Goal: Task Accomplishment & Management: Complete application form

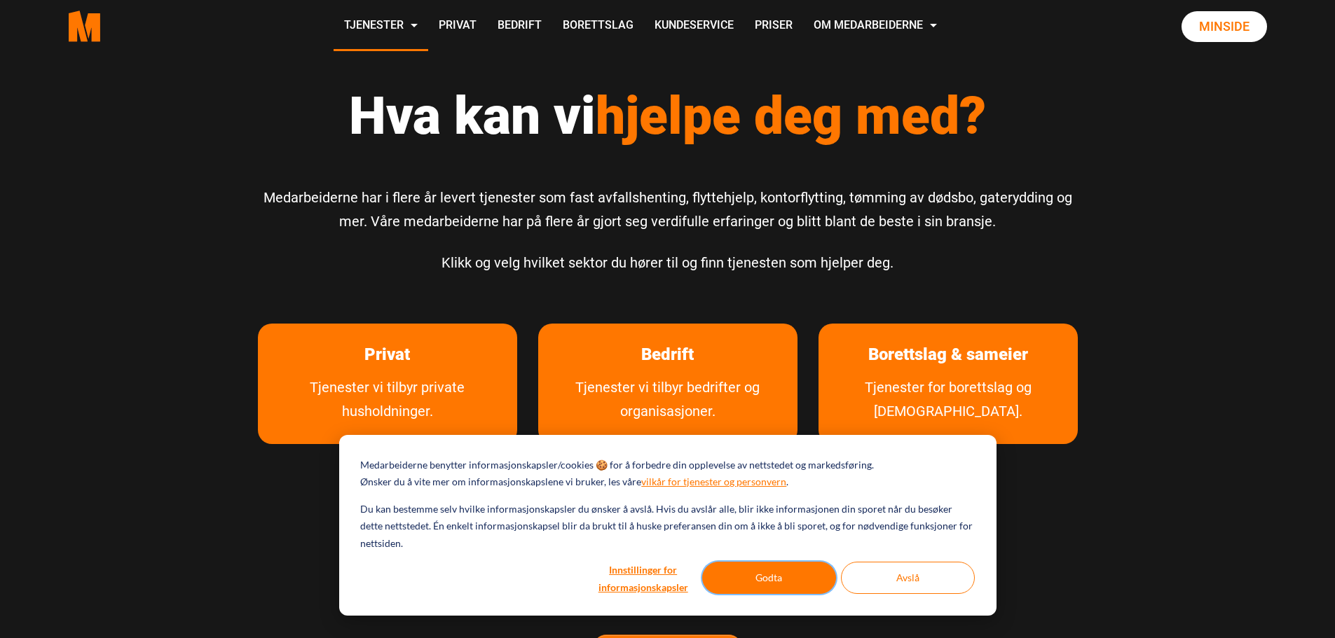
click at [790, 585] on button "Godta" at bounding box center [769, 578] width 134 height 32
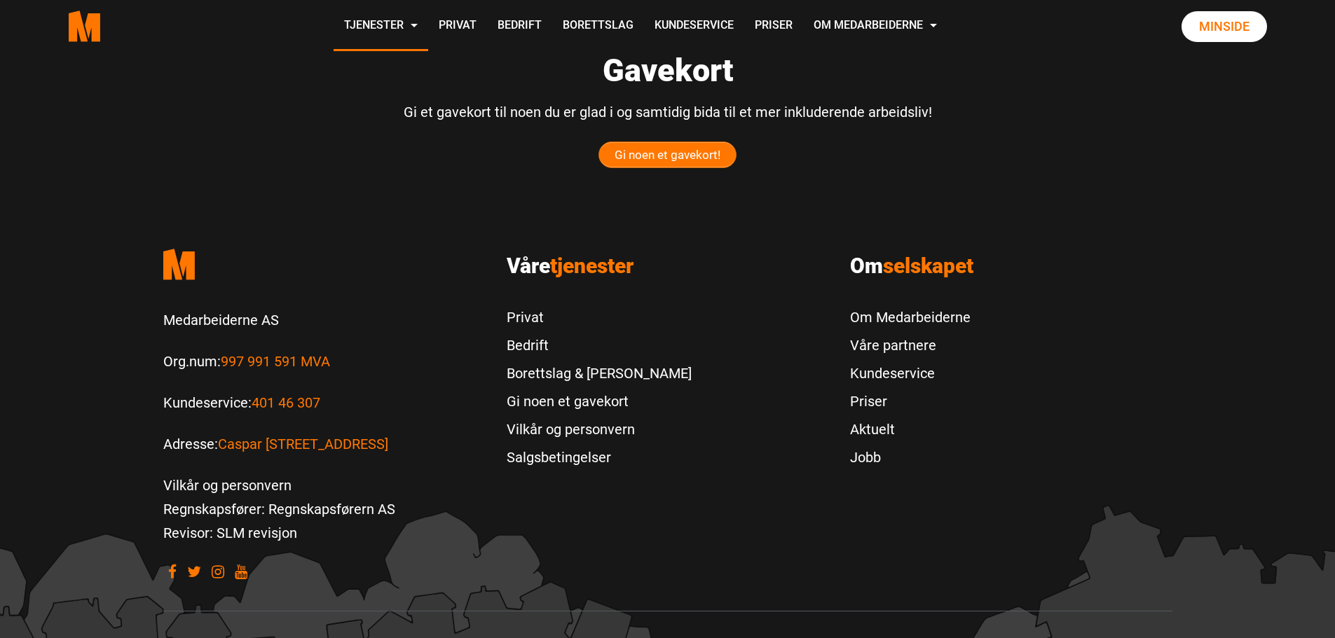
scroll to position [701, 0]
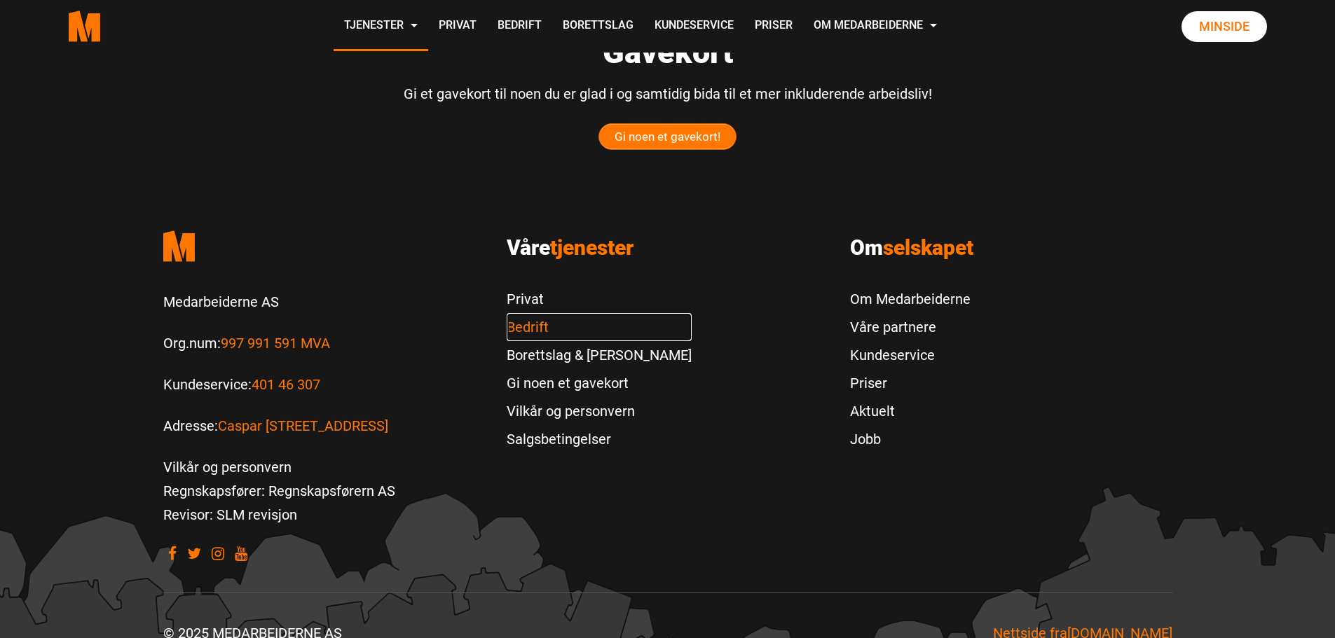
click at [555, 323] on link "Bedrift" at bounding box center [599, 327] width 185 height 28
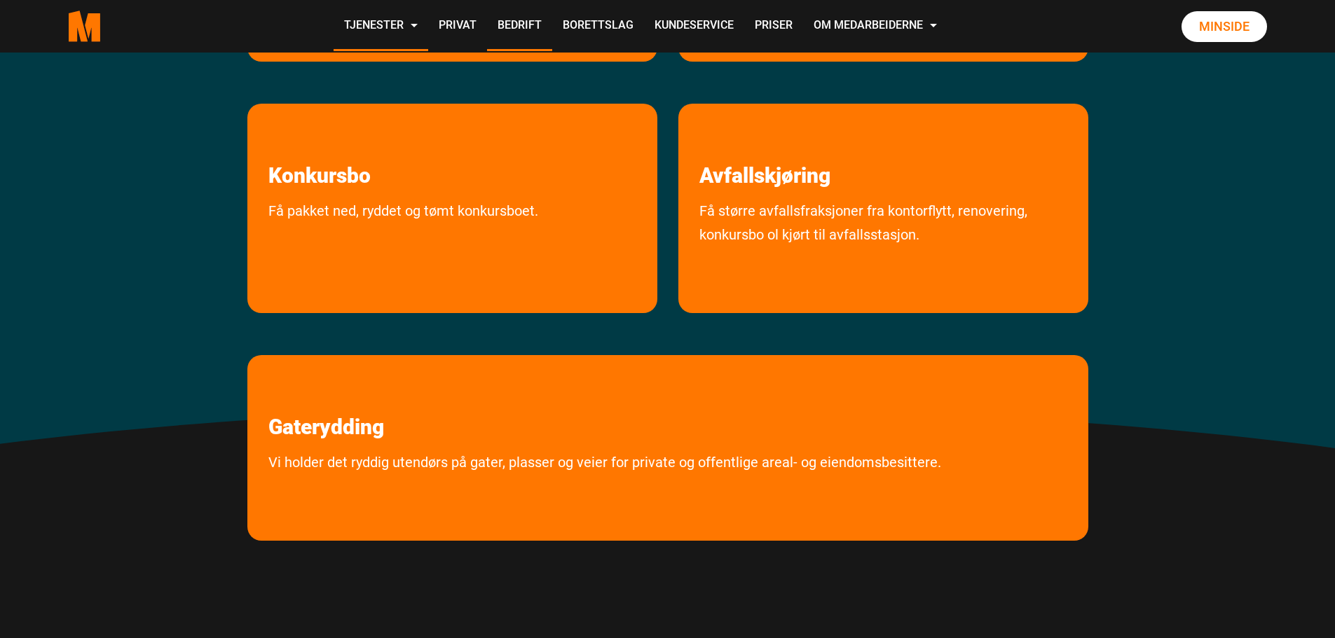
scroll to position [701, 0]
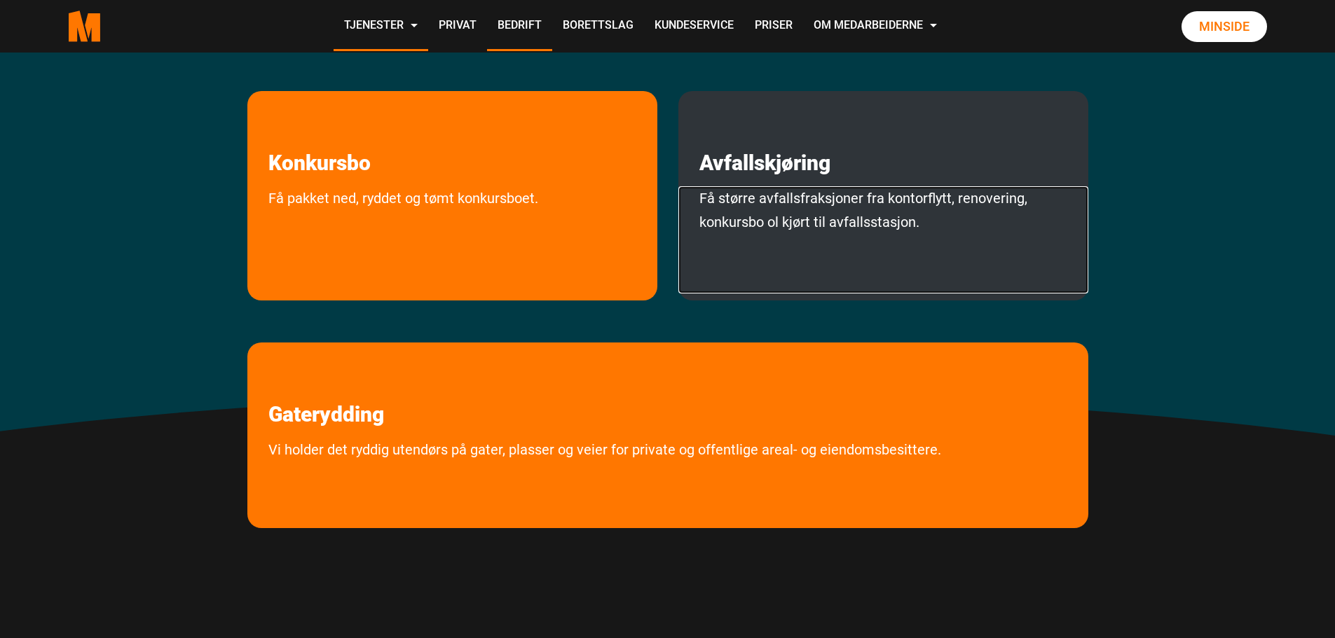
click at [789, 222] on link "Få større avfallsfraksjoner fra kontorflytt, renovering, konkursbo ol kjørt til…" at bounding box center [883, 239] width 410 height 107
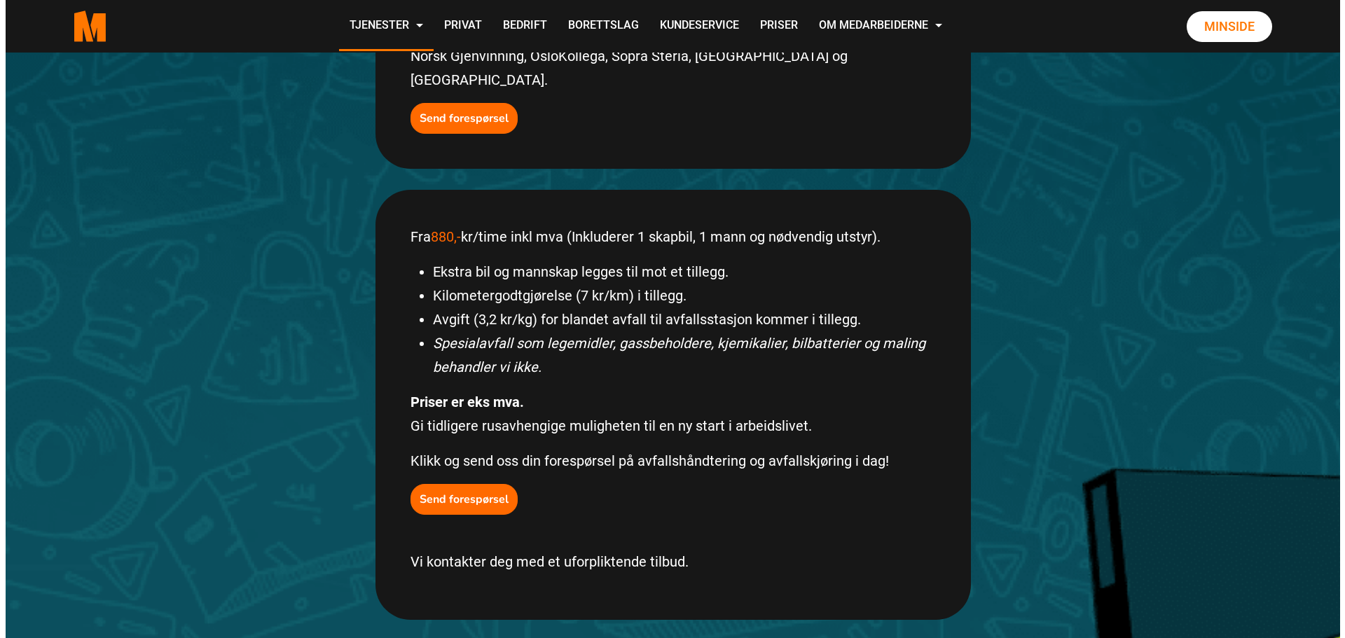
scroll to position [631, 0]
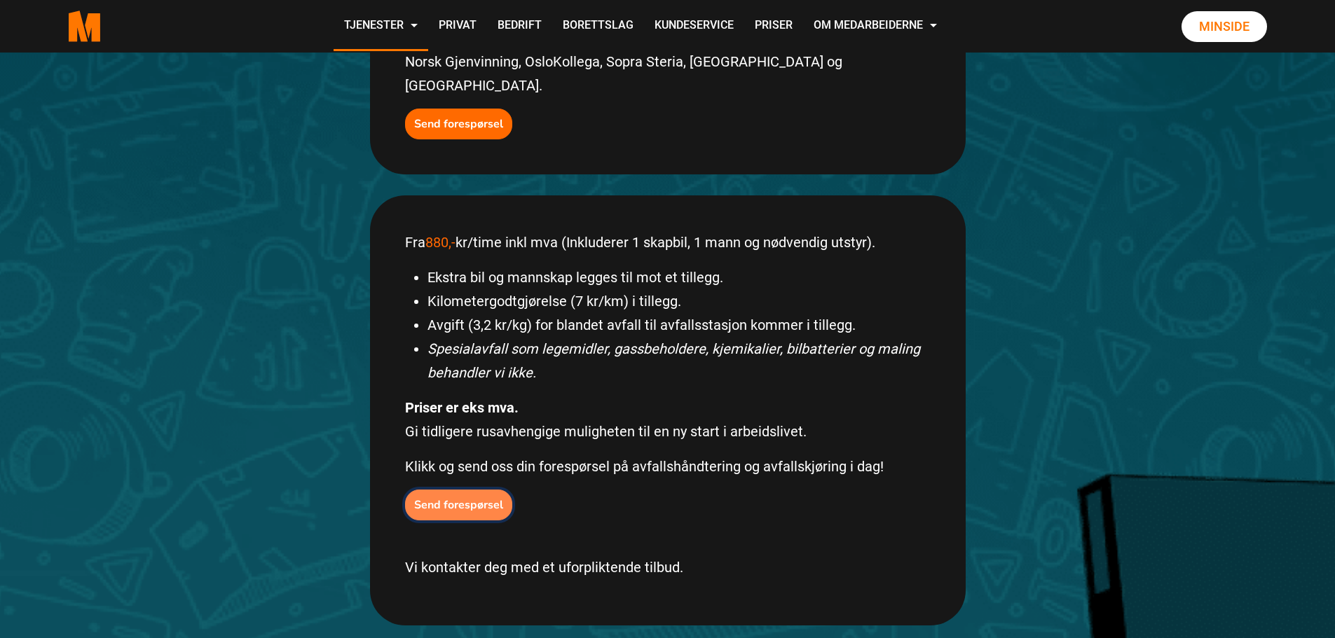
click at [478, 498] on b "Send forespørsel" at bounding box center [458, 505] width 89 height 15
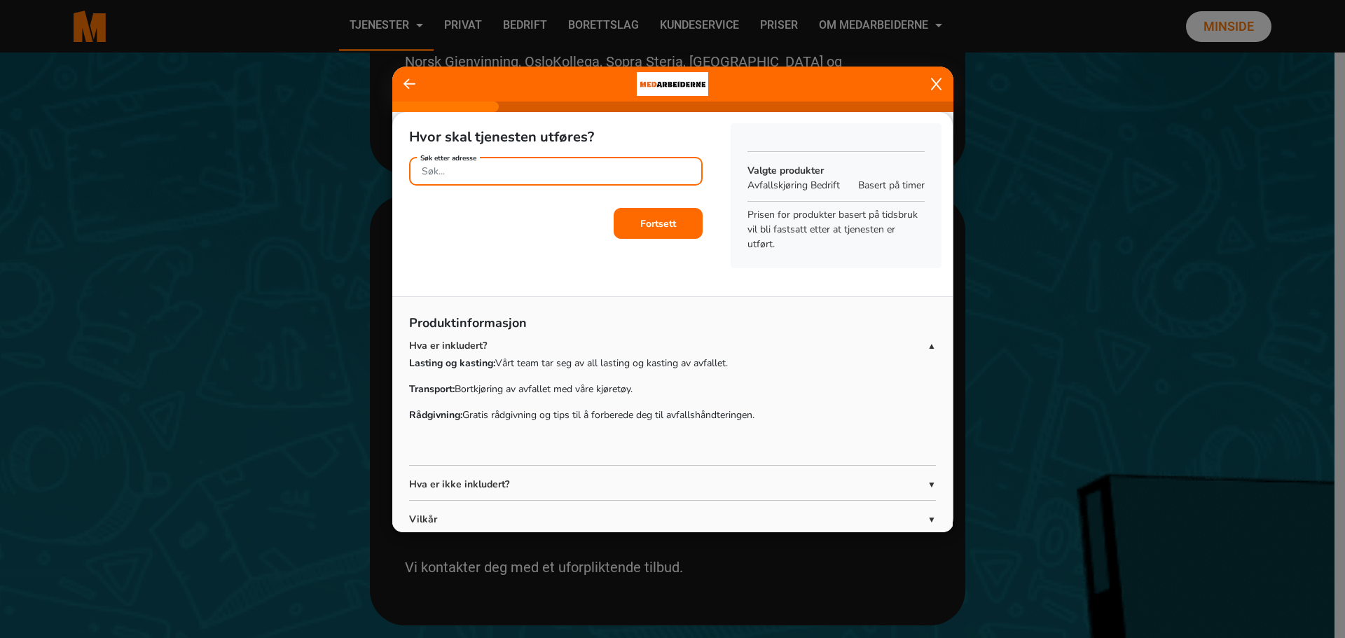
click at [573, 174] on input "Søk etter adresse" at bounding box center [556, 171] width 294 height 29
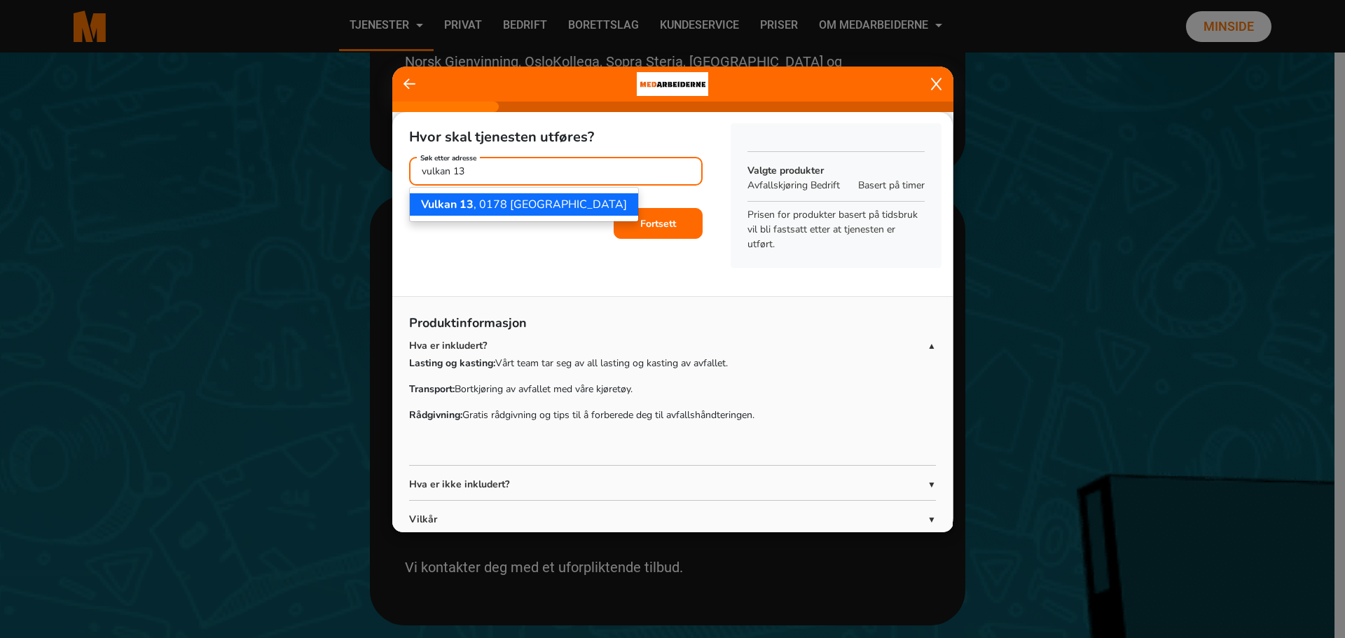
click at [510, 210] on ngb-highlight "Vulkan 13 , 0178 Oslo" at bounding box center [524, 204] width 206 height 15
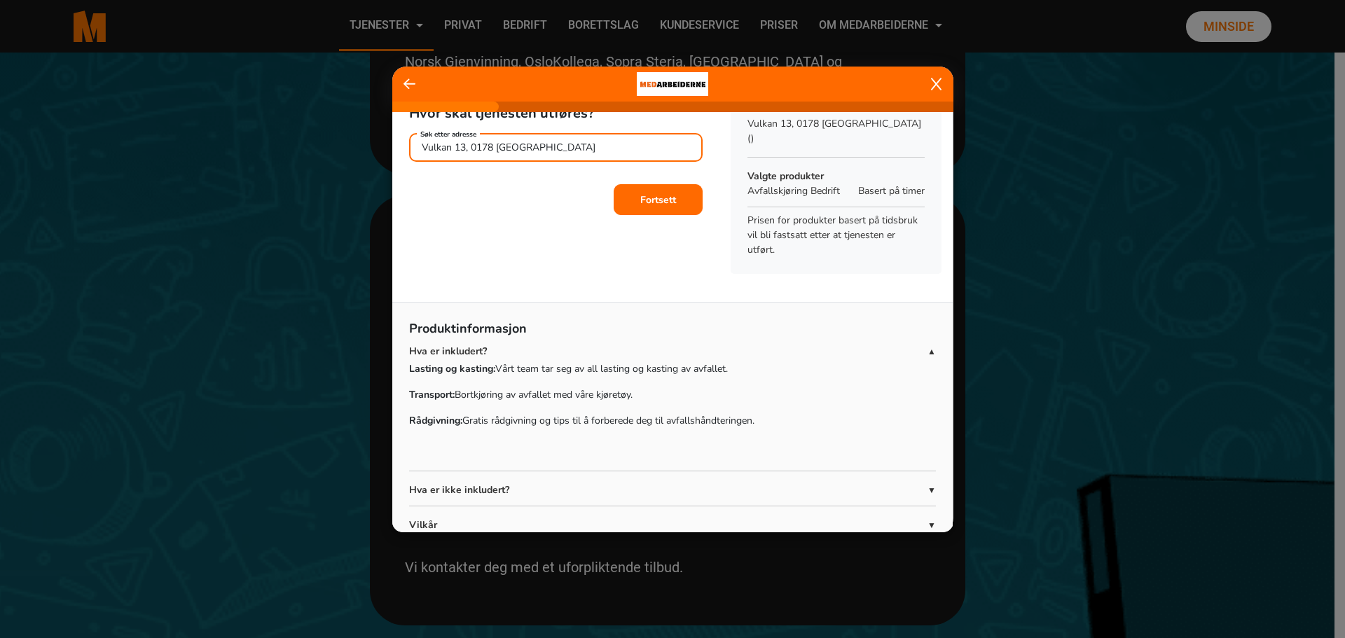
scroll to position [46, 0]
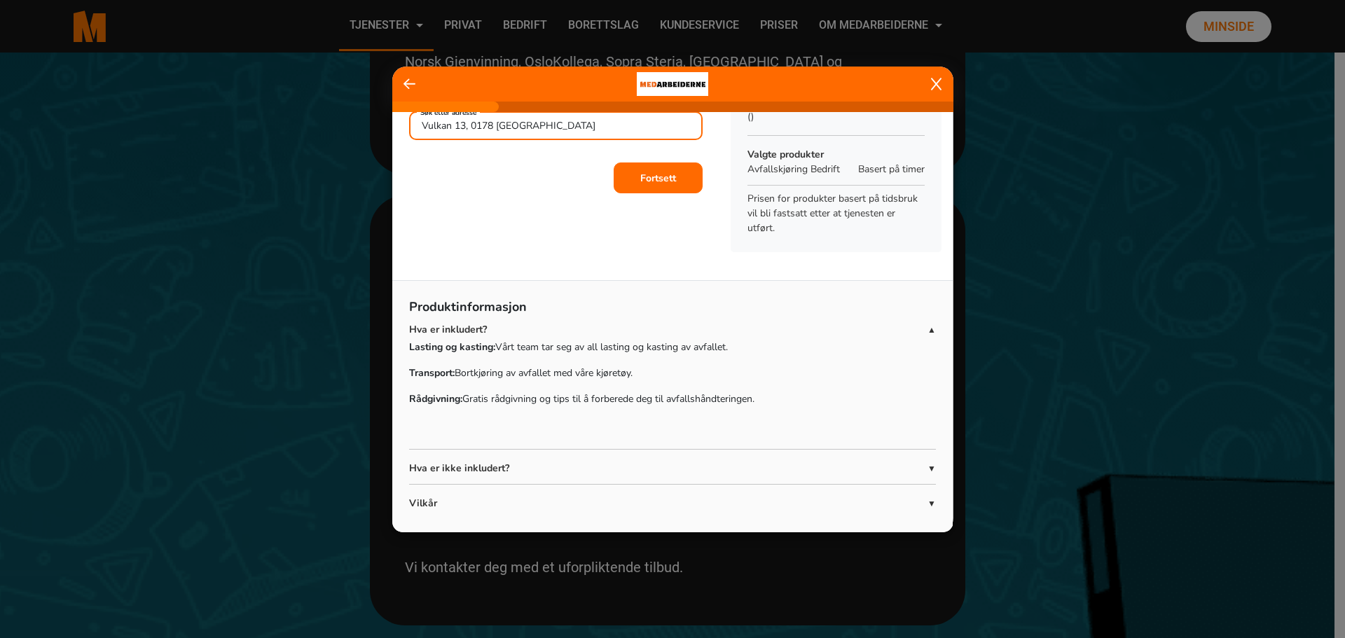
type input "Vulkan 13, 0178 Oslo"
click at [587, 461] on p "Hva er ikke inkludert?" at bounding box center [668, 468] width 519 height 15
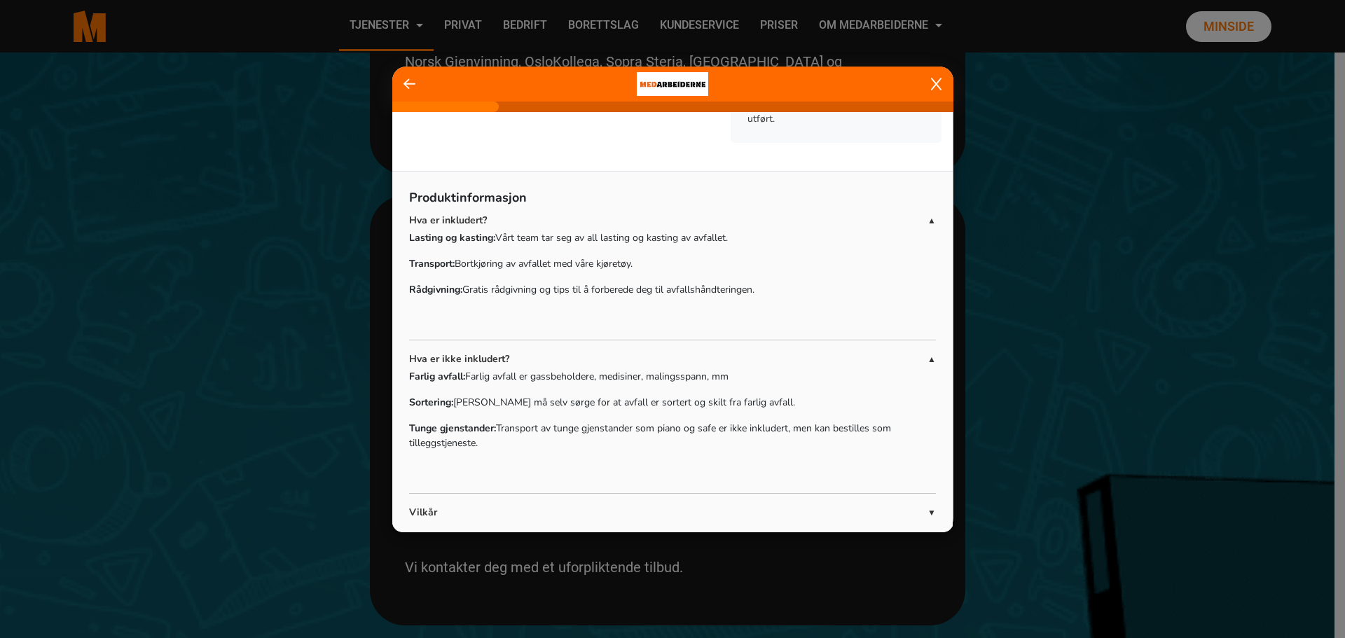
scroll to position [164, 0]
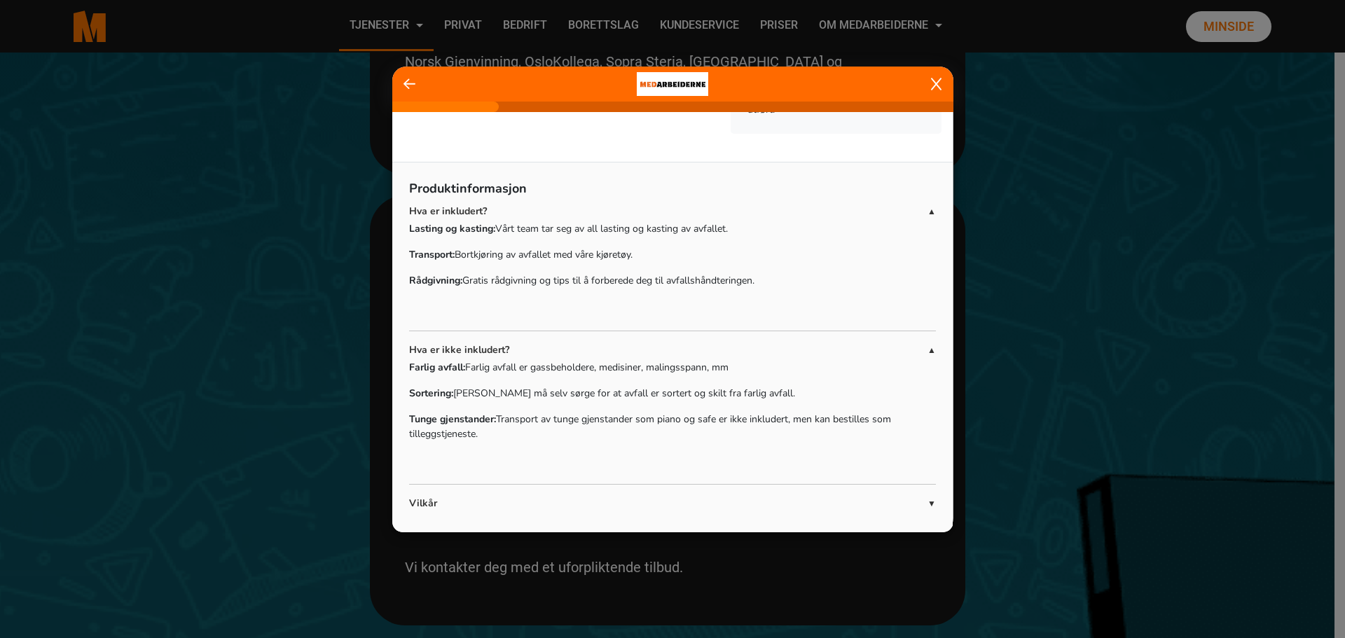
click at [561, 496] on p "Vilkår" at bounding box center [668, 503] width 519 height 15
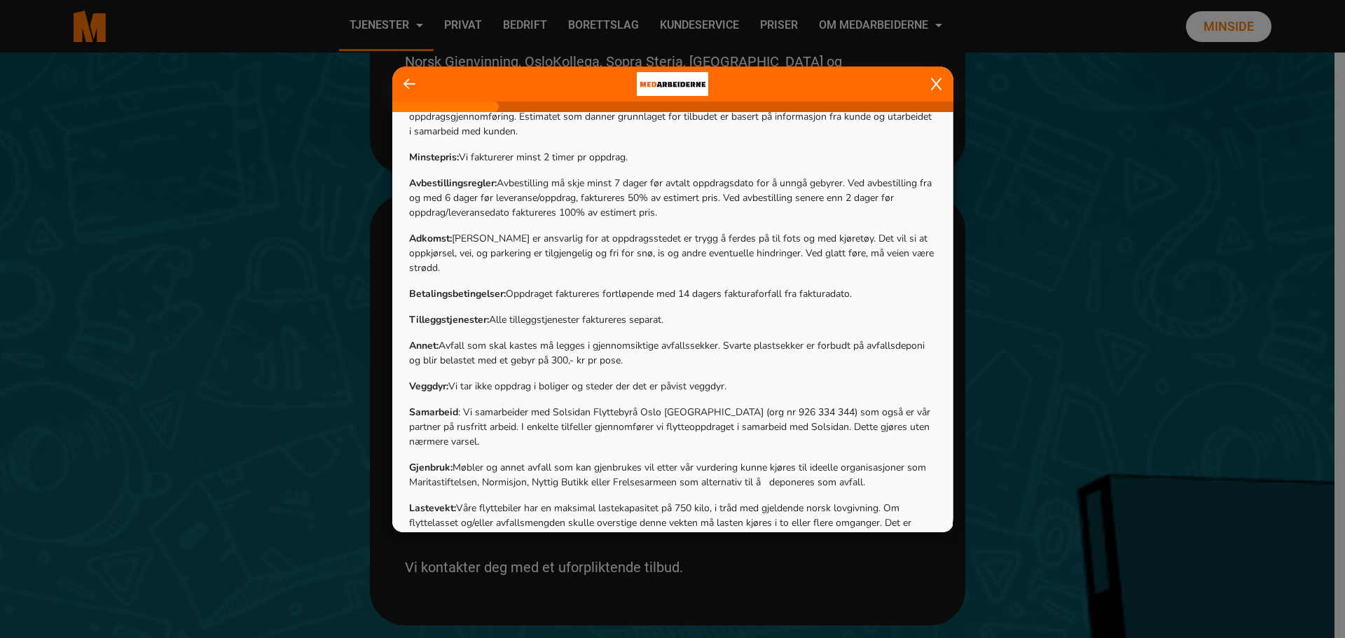
scroll to position [640, 0]
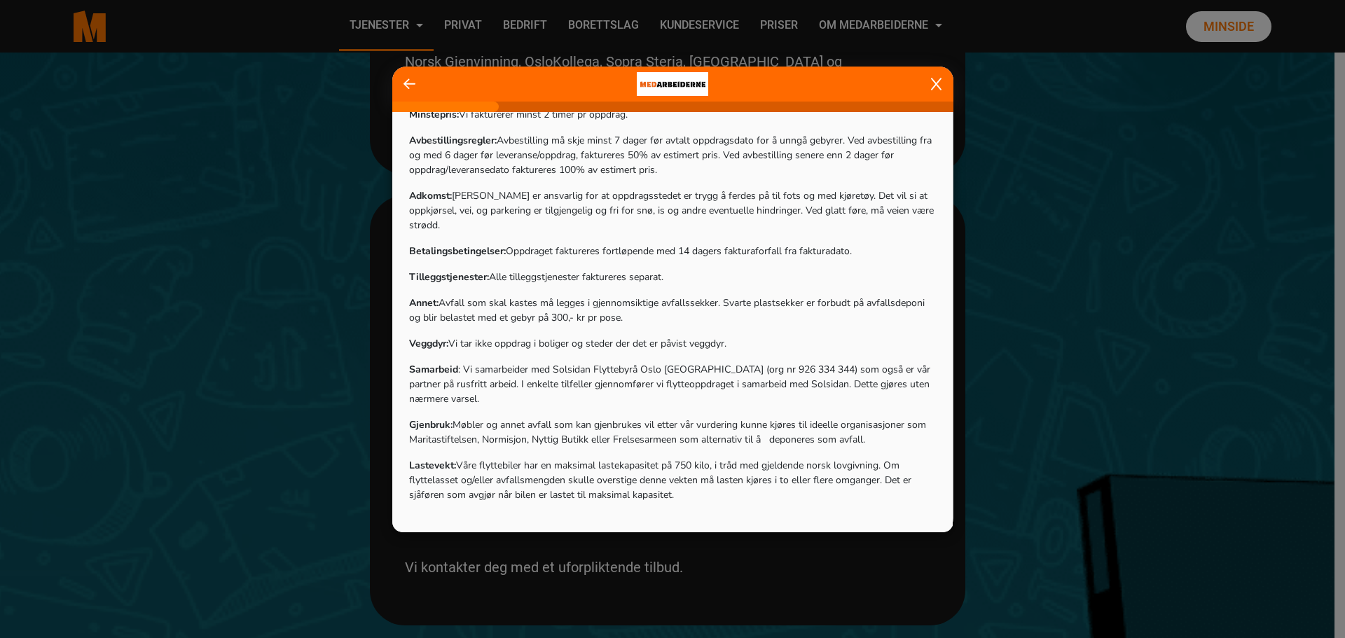
click at [932, 86] on icon at bounding box center [936, 84] width 11 height 14
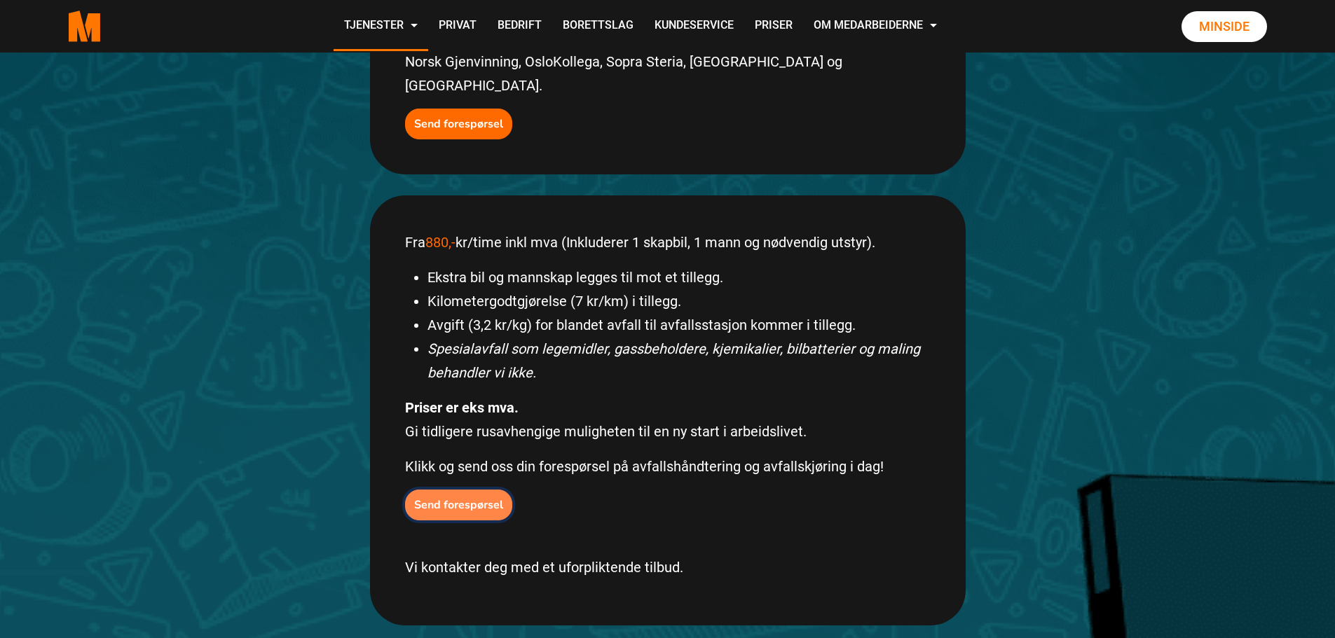
click at [477, 498] on b "Send forespørsel" at bounding box center [458, 505] width 89 height 15
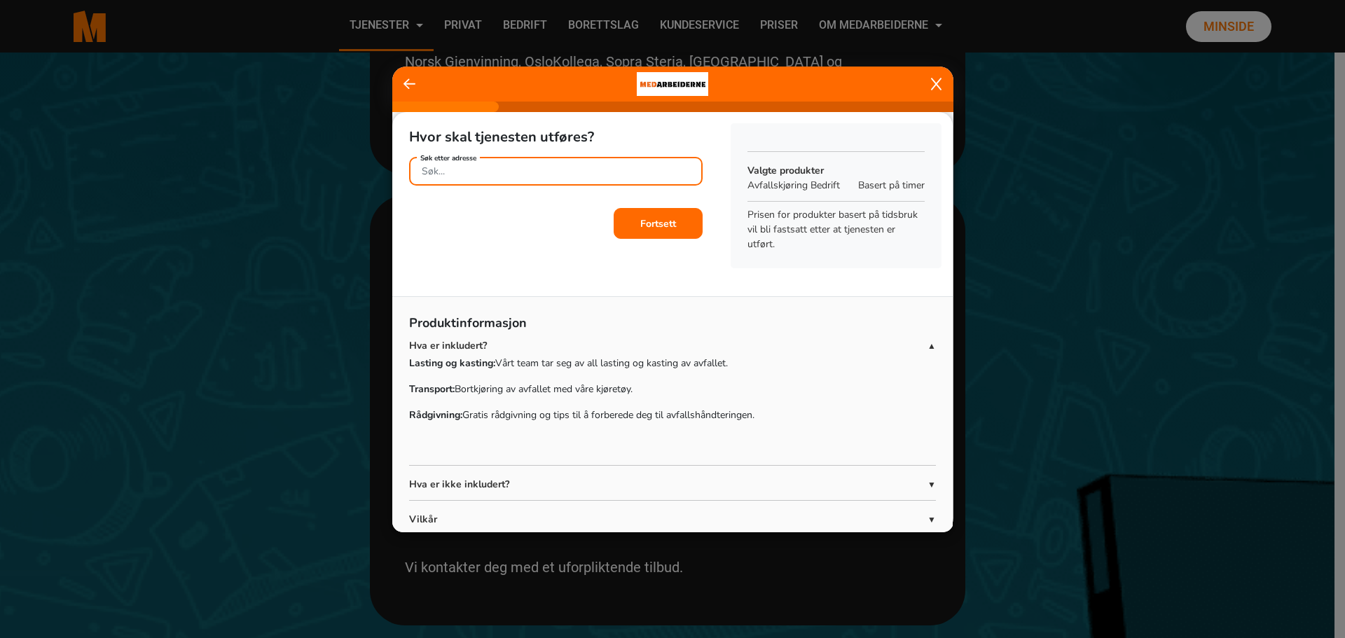
click at [486, 172] on div "Søk etter adresse" at bounding box center [556, 169] width 294 height 25
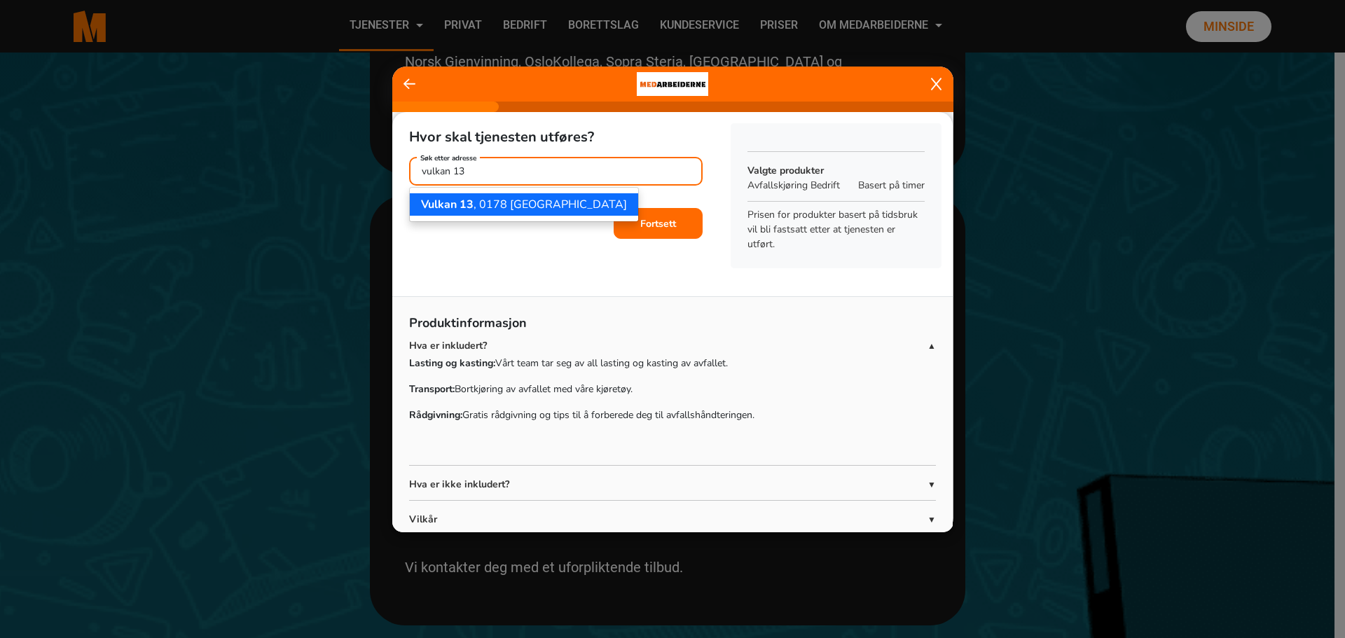
click at [488, 204] on ngb-highlight "Vulkan 13 , 0178 Oslo" at bounding box center [524, 204] width 206 height 15
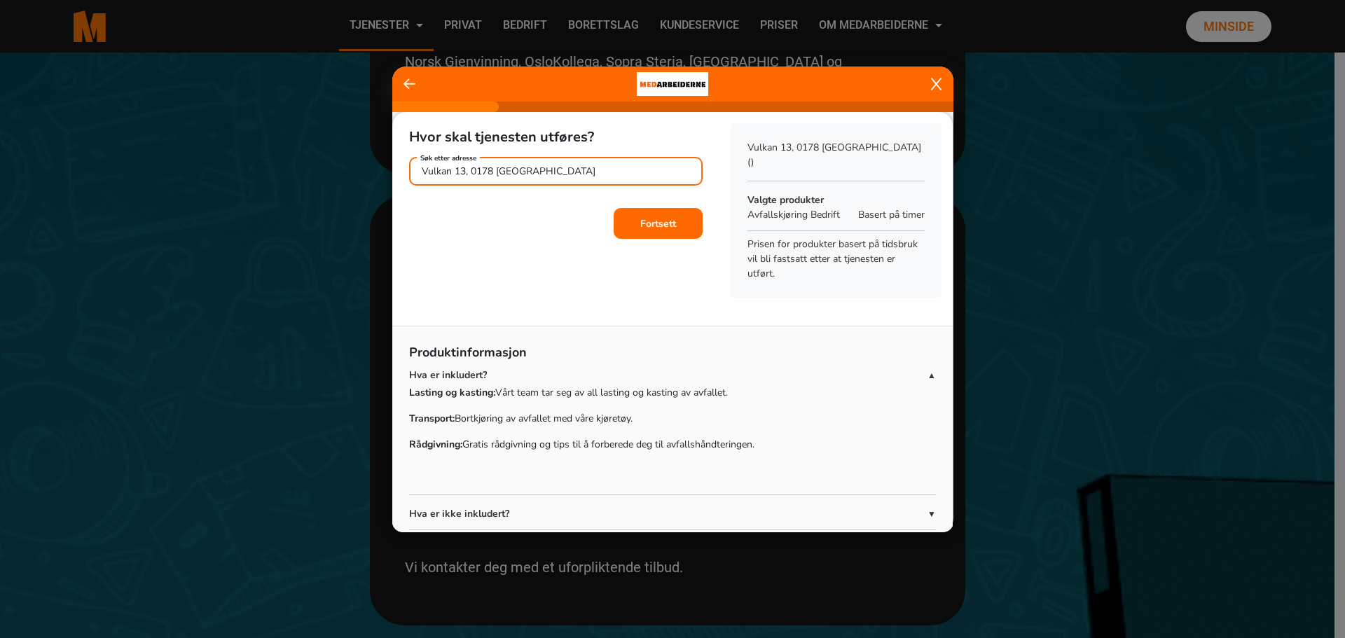
type input "Vulkan 13, 0178 Oslo"
click at [666, 221] on b "Fortsett" at bounding box center [658, 223] width 36 height 13
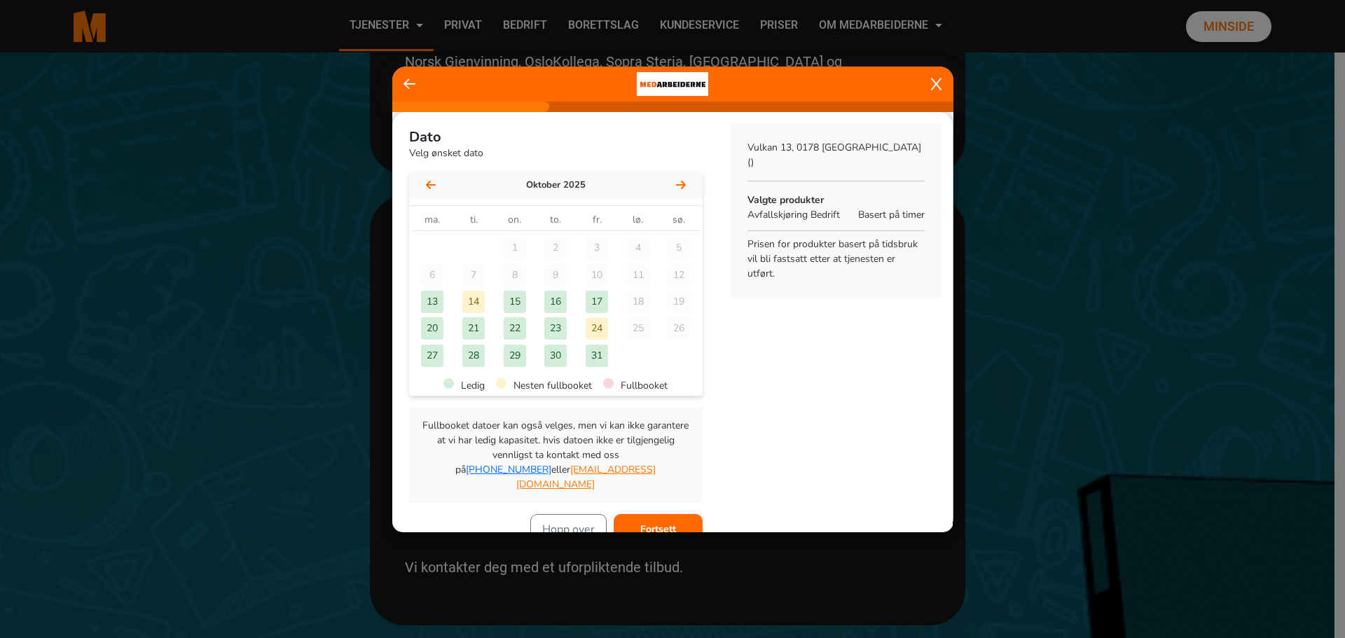
click at [555, 302] on div "16" at bounding box center [555, 302] width 22 height 22
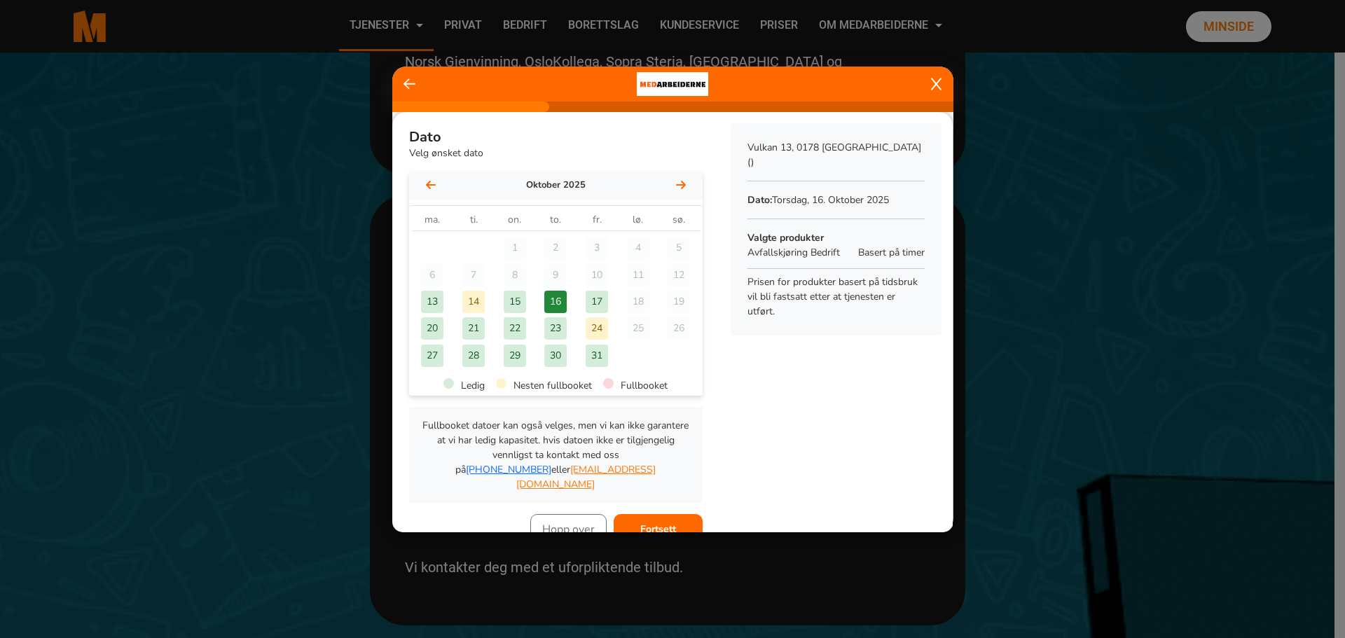
click at [669, 523] on b "Fortsett" at bounding box center [658, 529] width 36 height 13
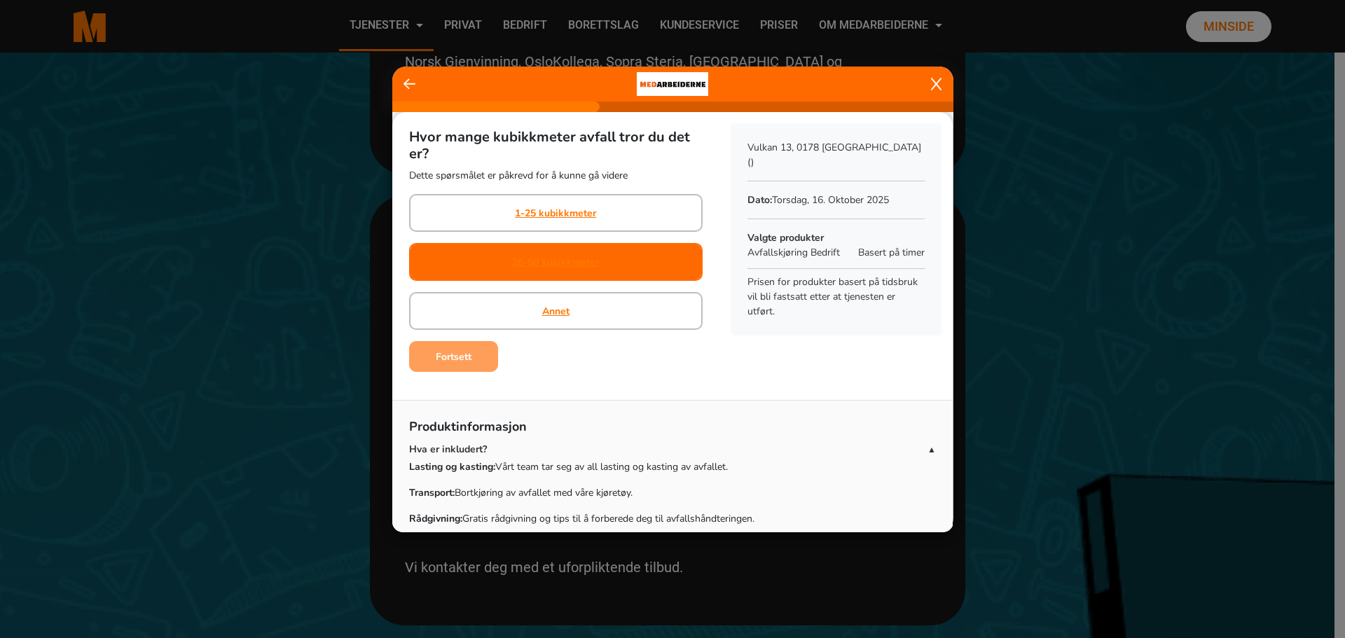
click at [631, 271] on div "26-50 kubikkmeter" at bounding box center [556, 262] width 294 height 38
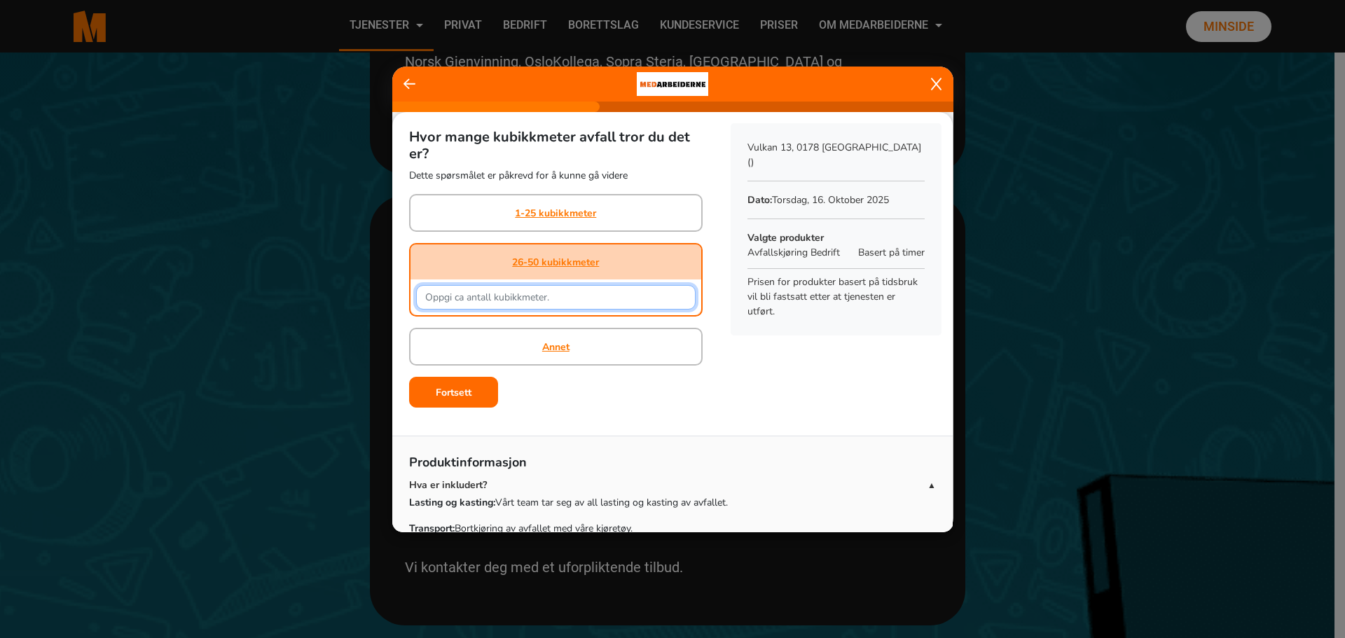
click at [592, 299] on input "text" at bounding box center [556, 297] width 280 height 25
type input "30"
click at [462, 387] on b "Fortsett" at bounding box center [454, 392] width 36 height 13
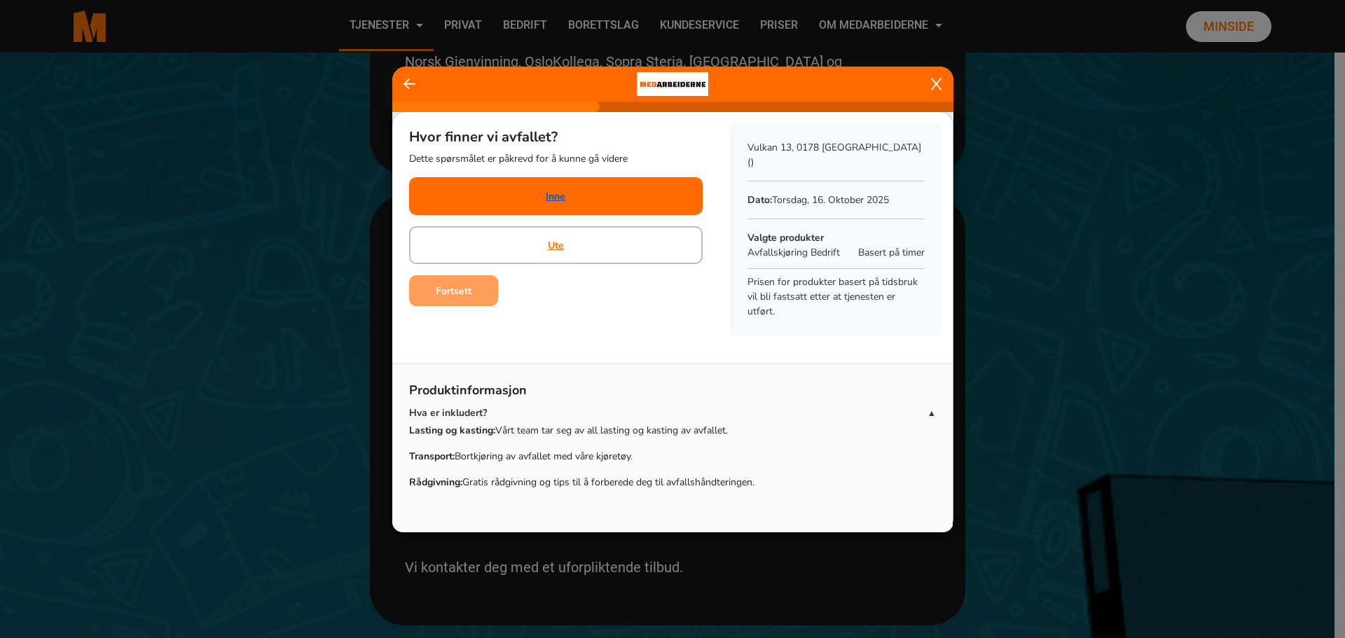
click at [556, 200] on link "Inne" at bounding box center [556, 196] width 20 height 15
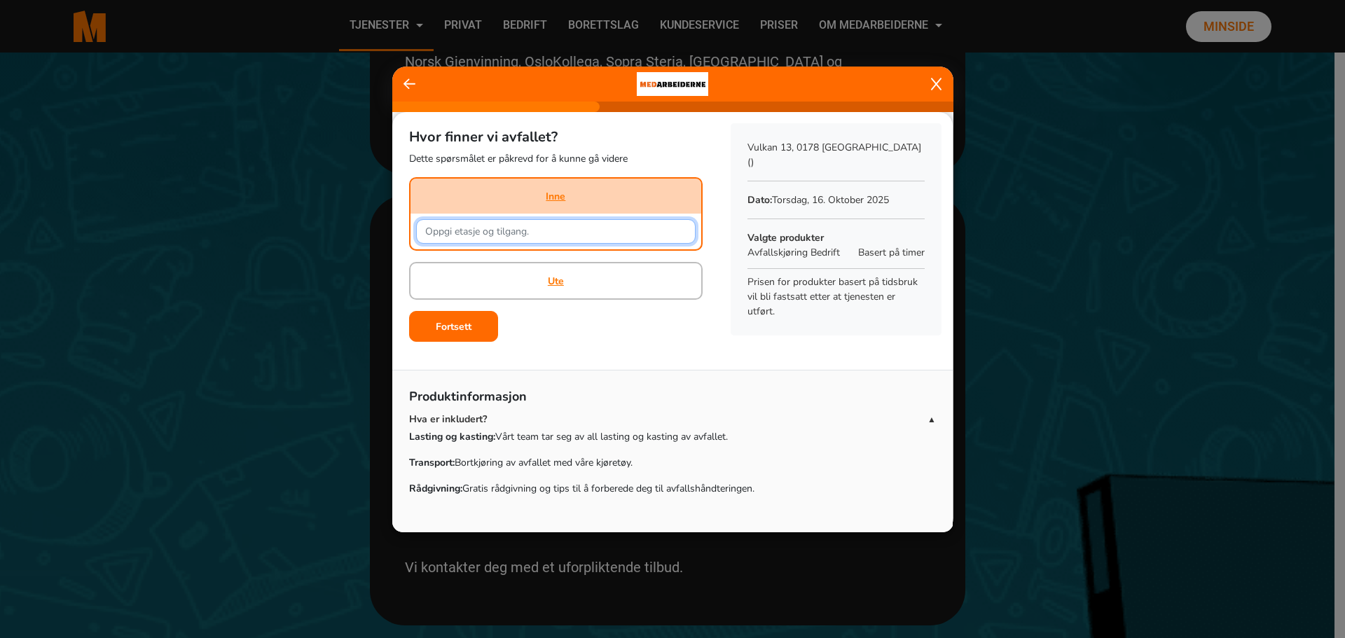
click at [589, 236] on input "text" at bounding box center [556, 231] width 280 height 25
type input "1"
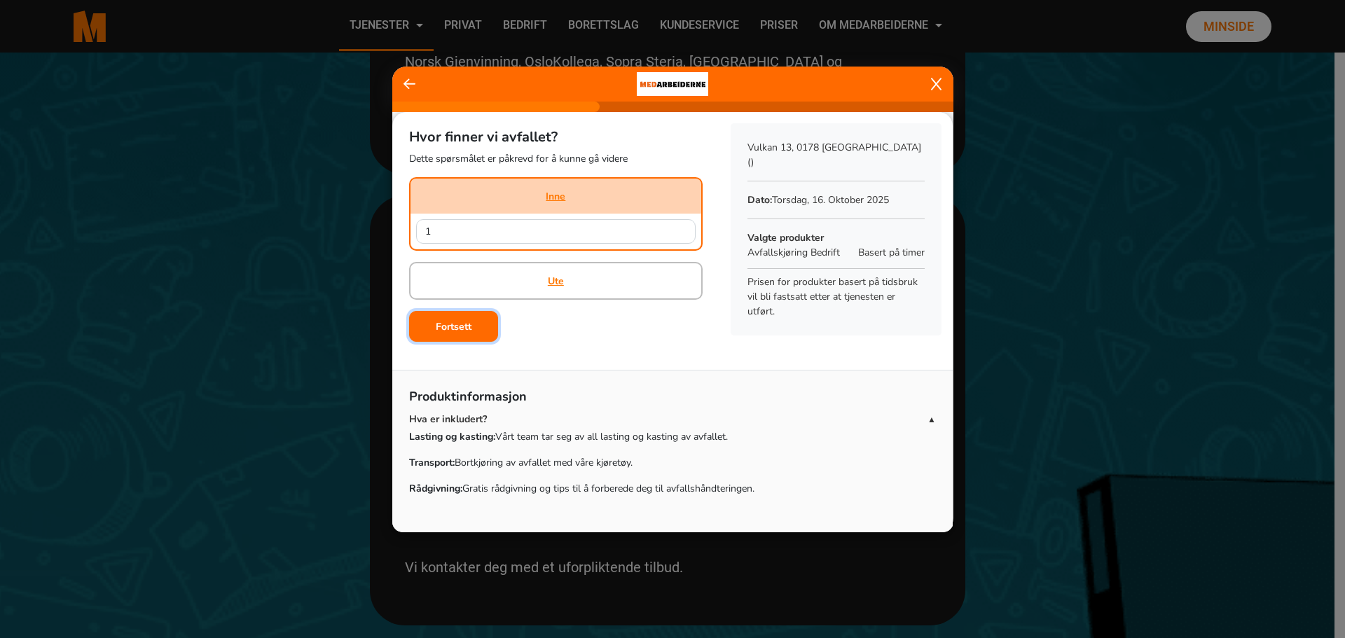
click at [486, 325] on button "Fortsett" at bounding box center [453, 326] width 89 height 31
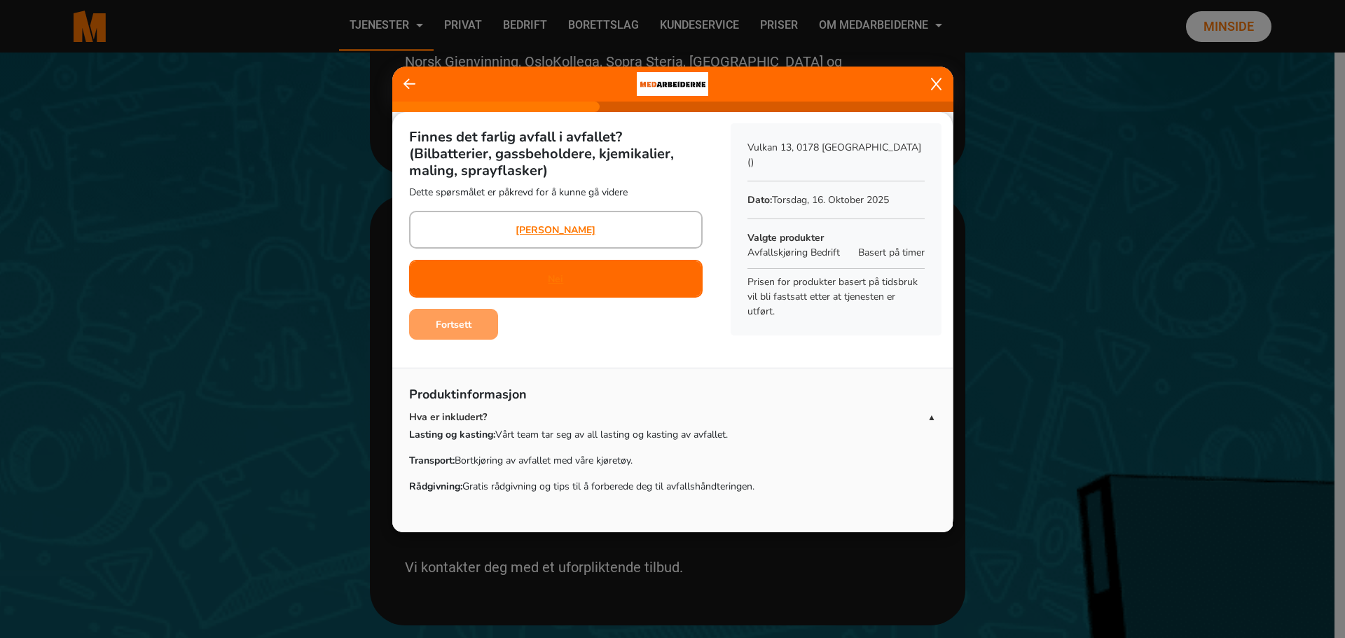
click at [588, 274] on div "Nei" at bounding box center [556, 279] width 294 height 38
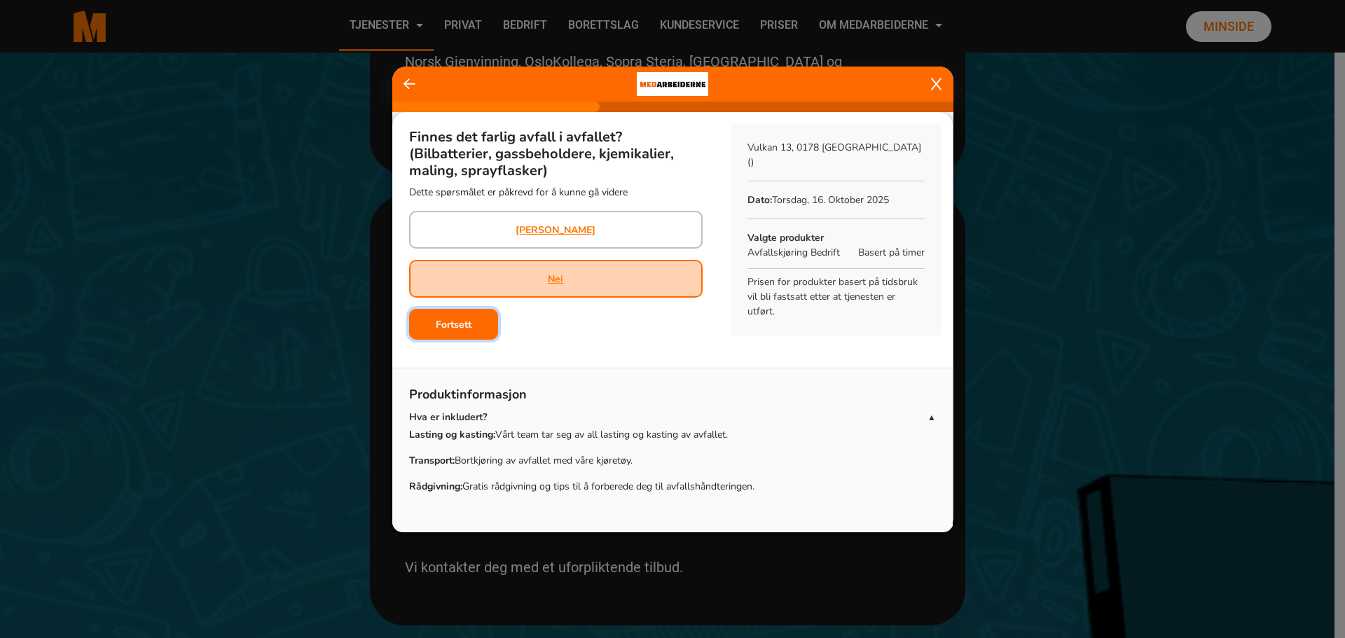
click at [472, 322] on button "Fortsett" at bounding box center [453, 324] width 89 height 31
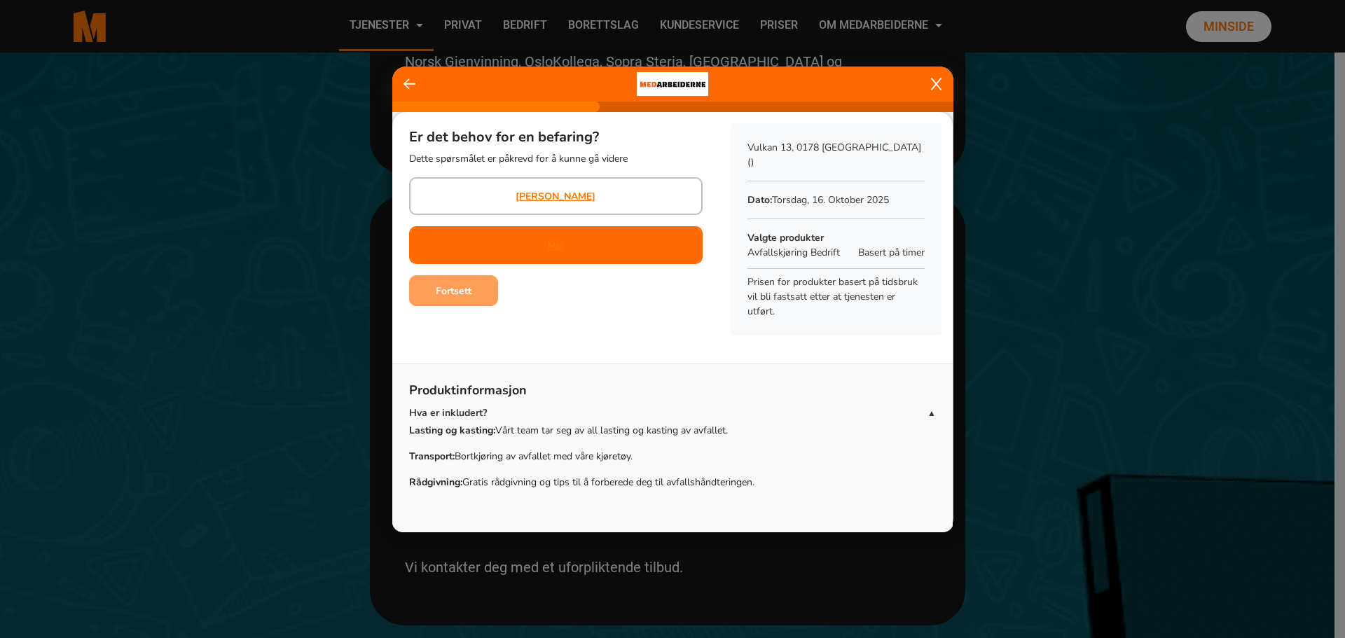
click at [649, 248] on div "Nei" at bounding box center [556, 245] width 294 height 38
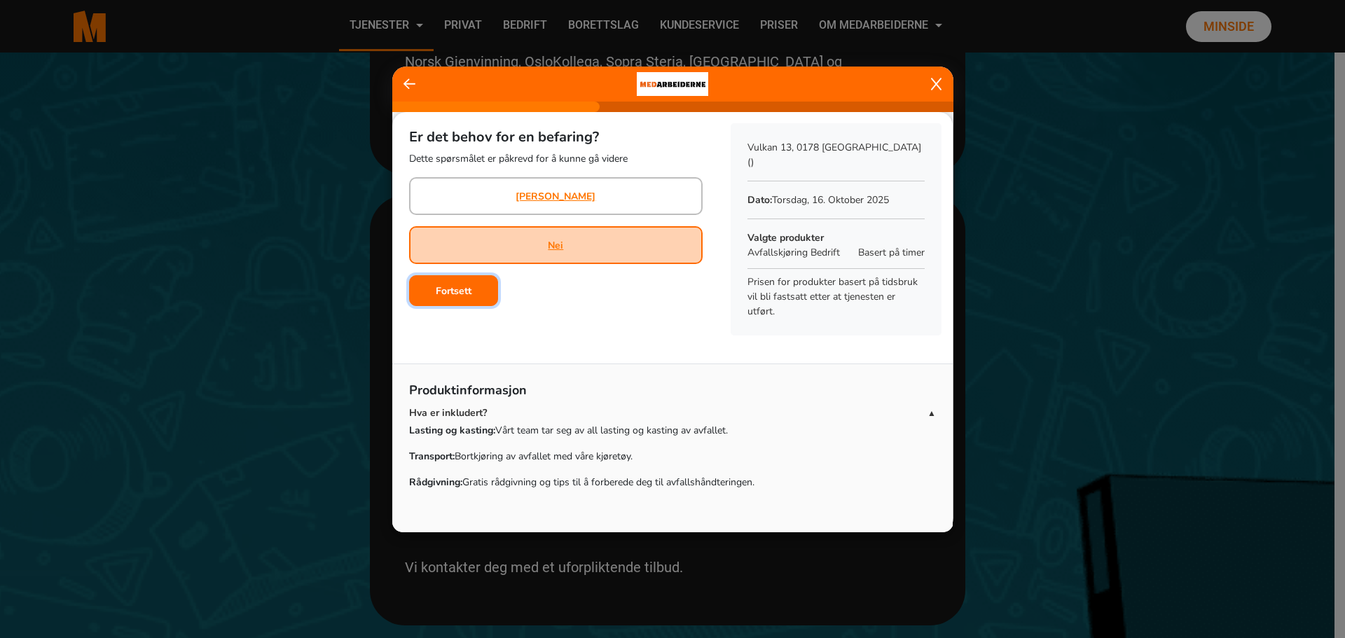
click at [468, 297] on b "Fortsett" at bounding box center [454, 291] width 36 height 13
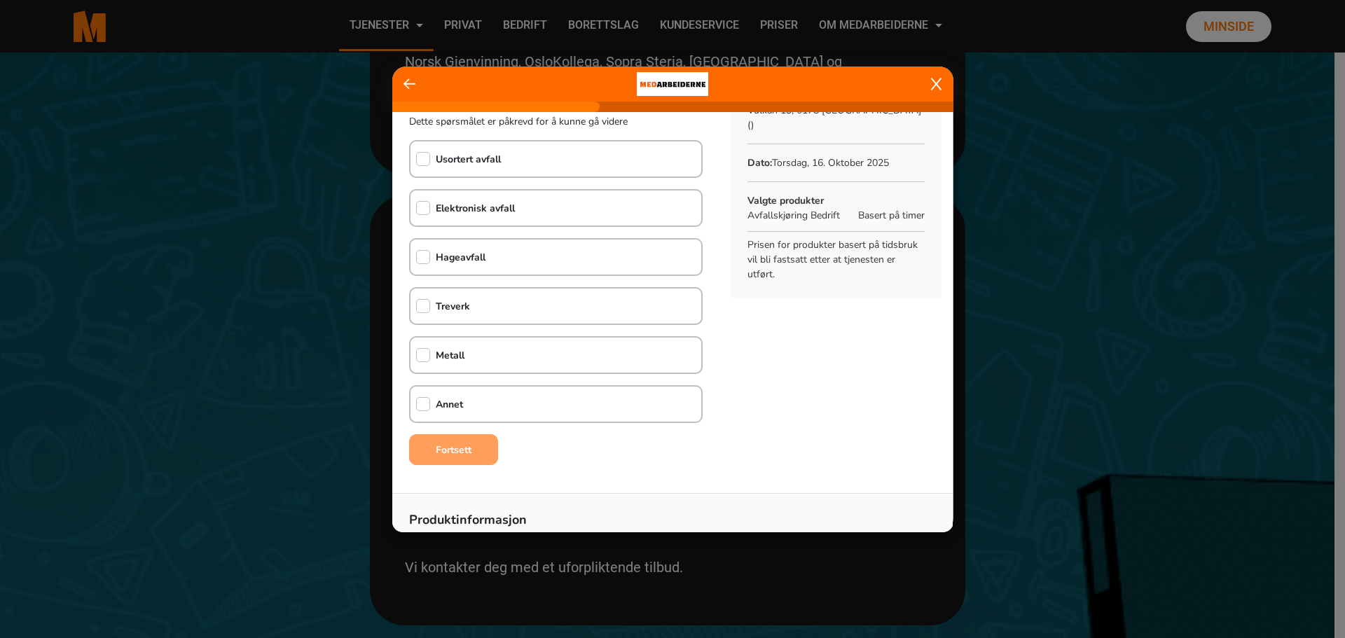
scroll to position [0, 0]
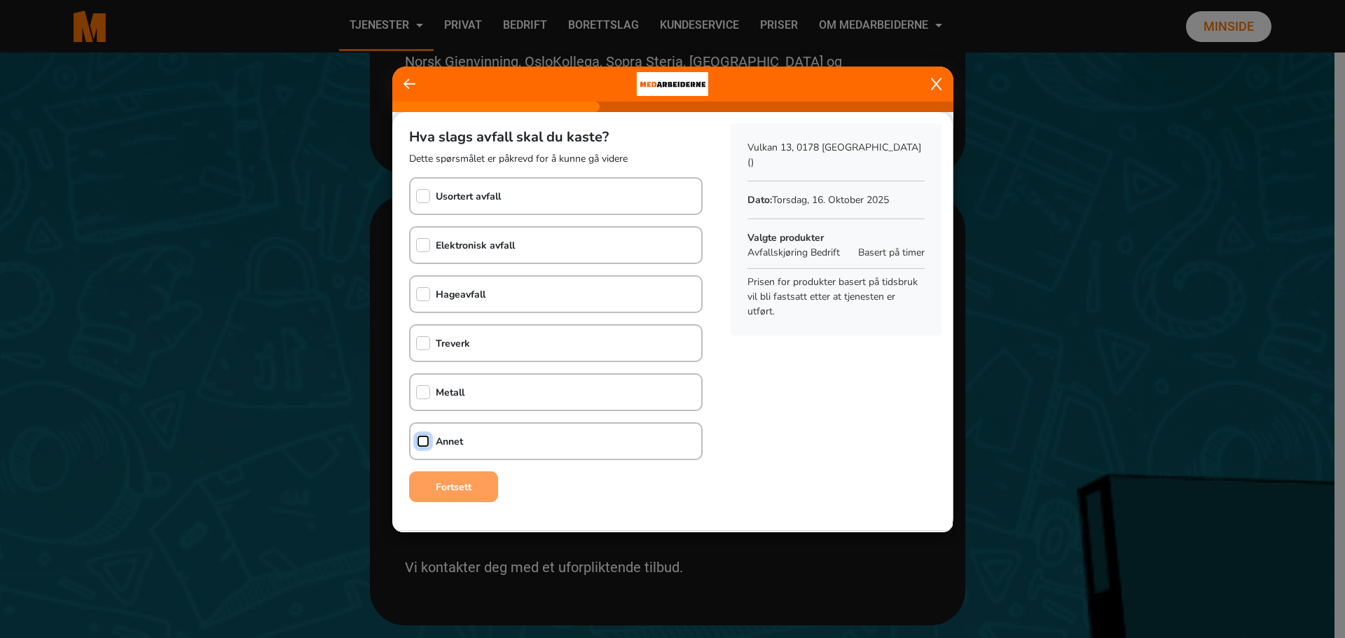
click at [422, 437] on input "checkbox" at bounding box center [423, 441] width 14 height 14
checkbox input "true"
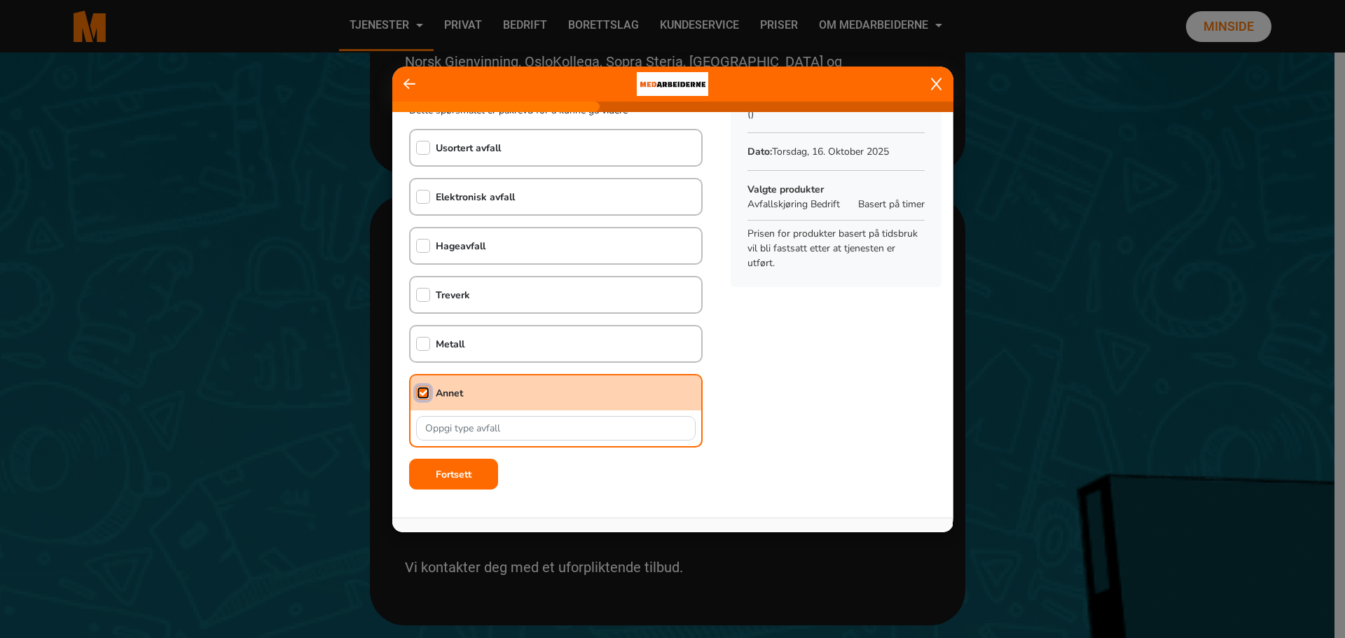
scroll to position [140, 0]
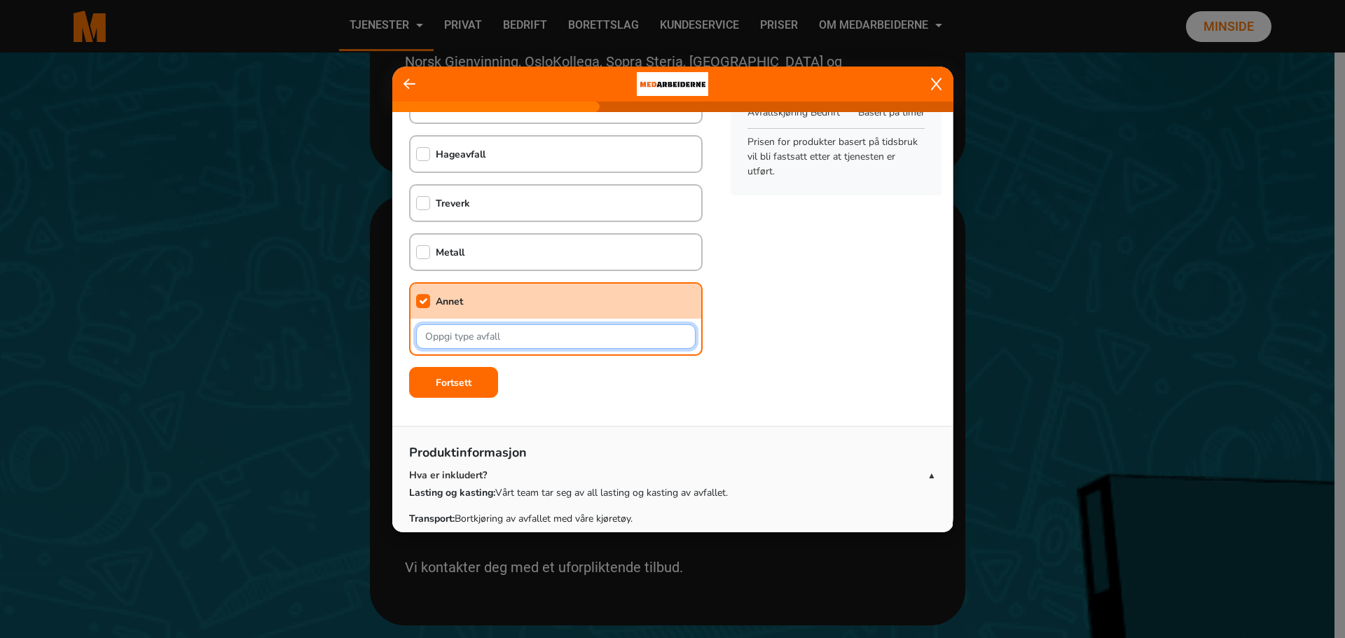
click at [556, 336] on input "text" at bounding box center [556, 336] width 280 height 25
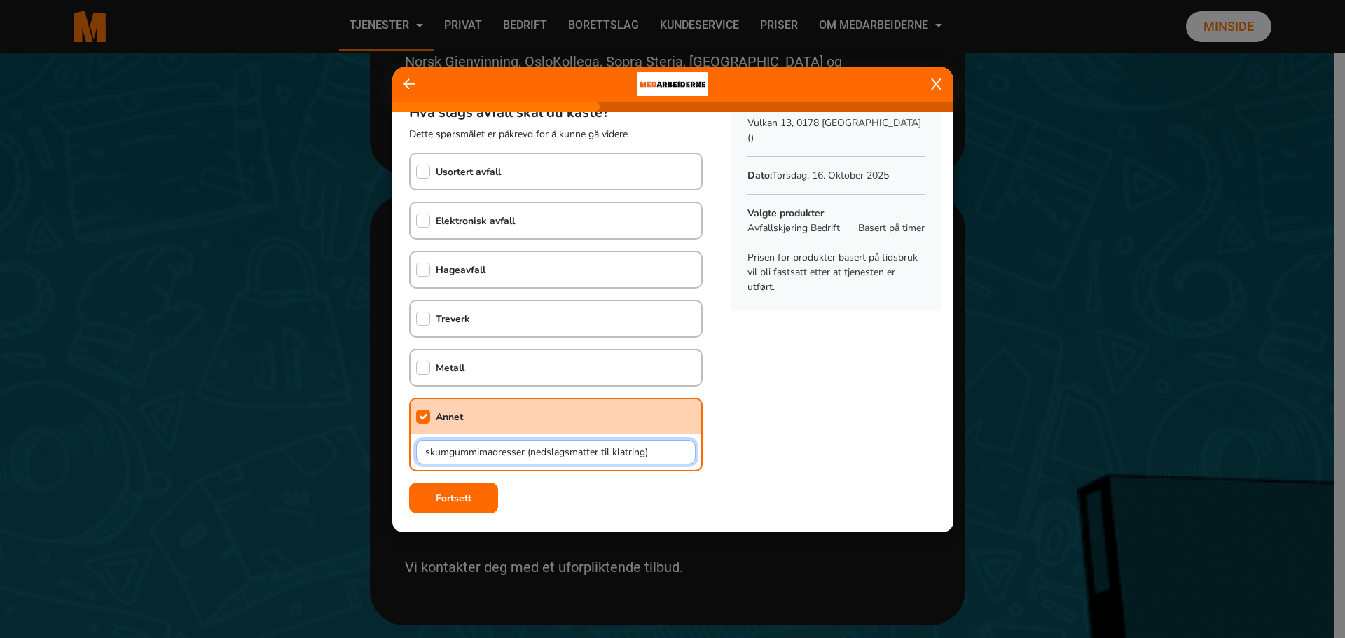
scroll to position [0, 0]
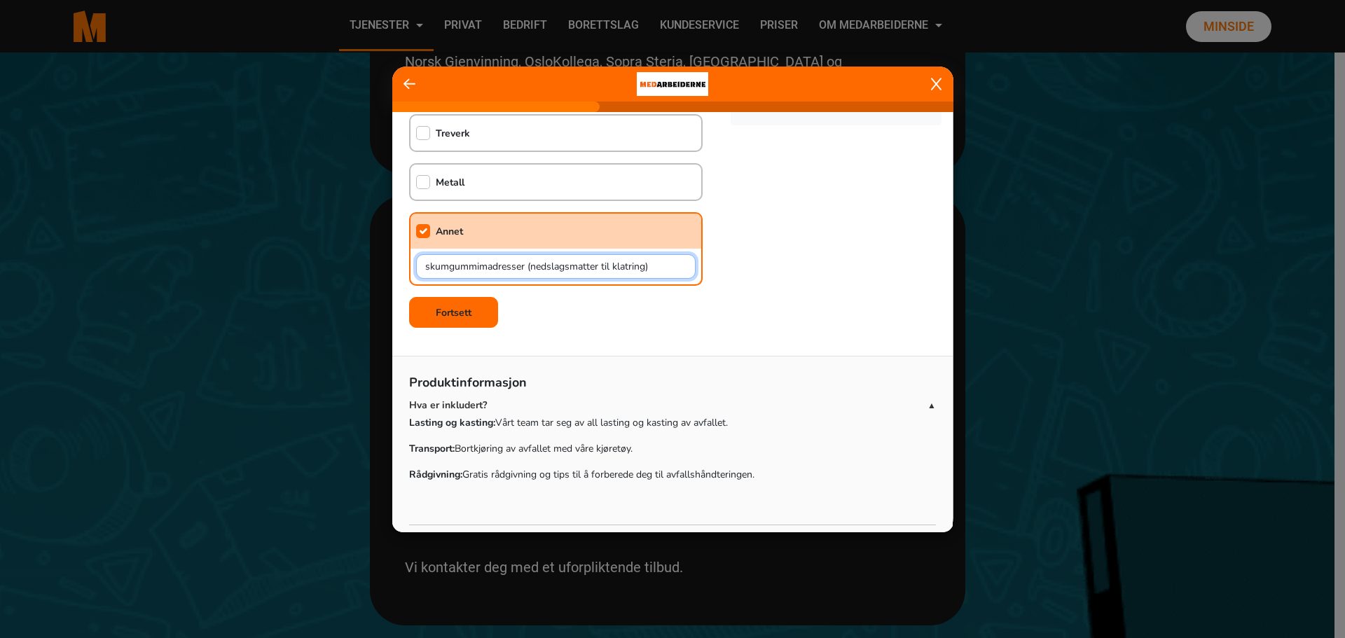
type input "skumgummimadresser (nedslagsmatter til klatring)"
click at [463, 311] on b "Fortsett" at bounding box center [454, 312] width 36 height 13
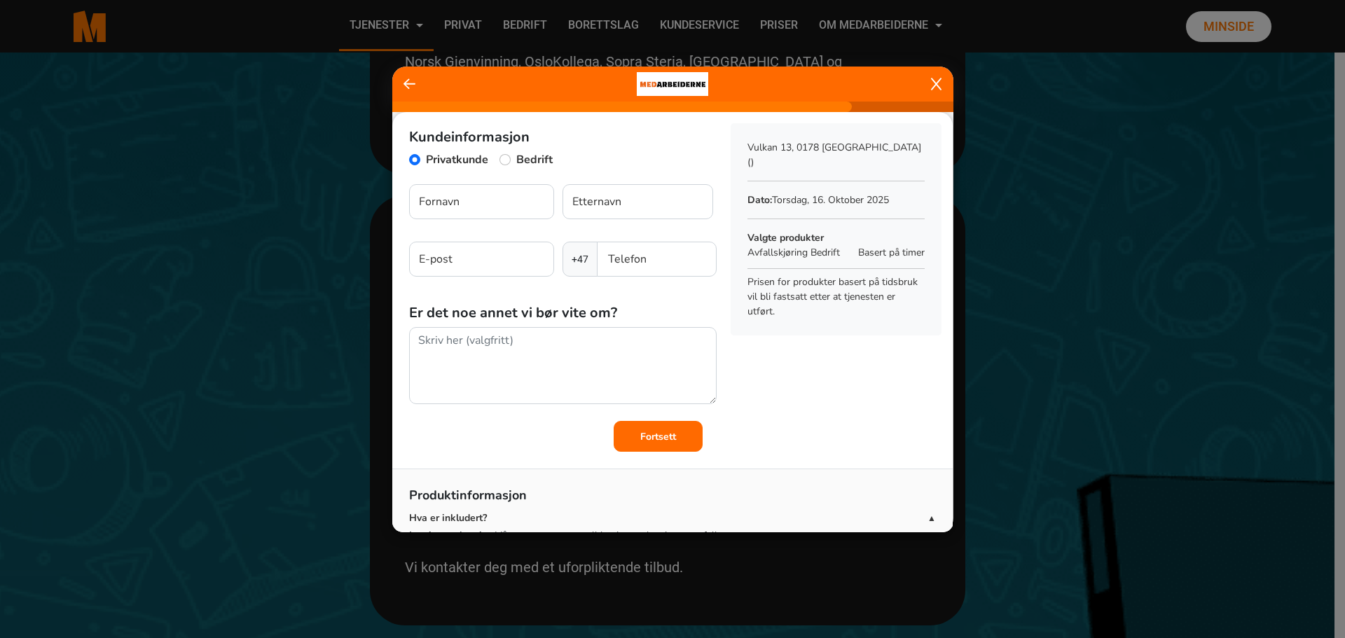
click at [538, 159] on label "Bedrift" at bounding box center [534, 159] width 36 height 17
click at [511, 159] on input "Bedrift" at bounding box center [505, 159] width 11 height 11
radio input "true"
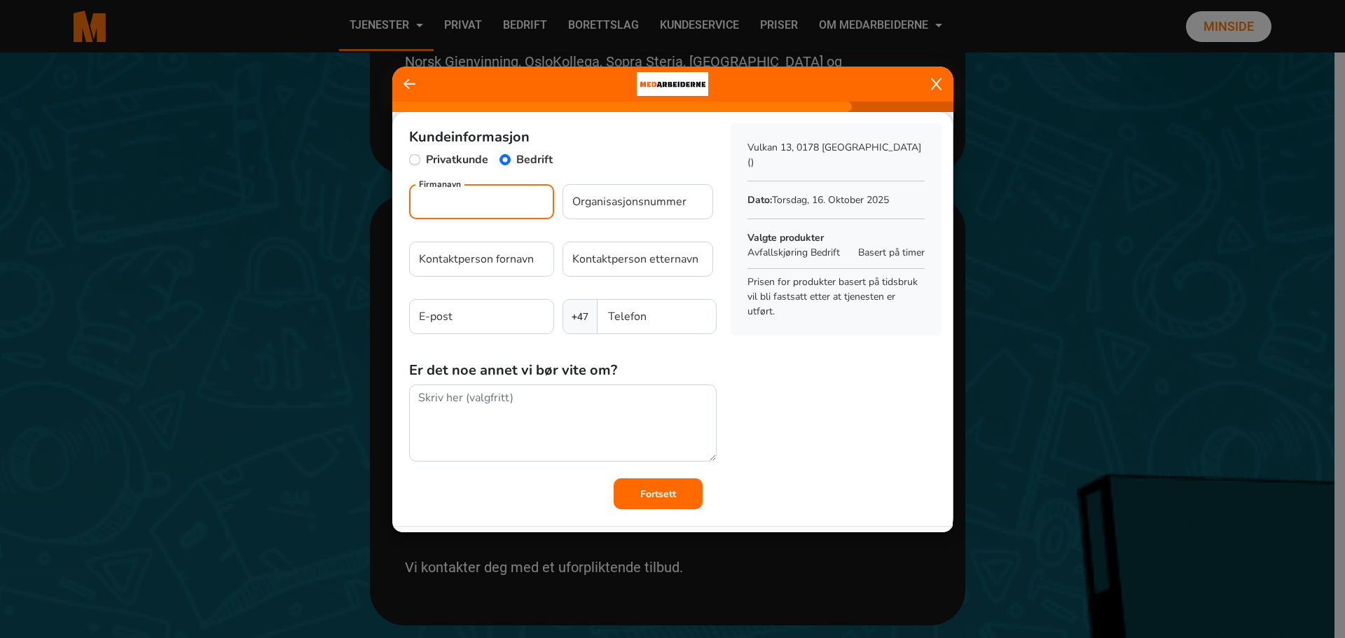
click at [516, 200] on input "Firmanavn" at bounding box center [481, 201] width 145 height 35
type input "Kolsås Klatreklubb"
type input "976131002"
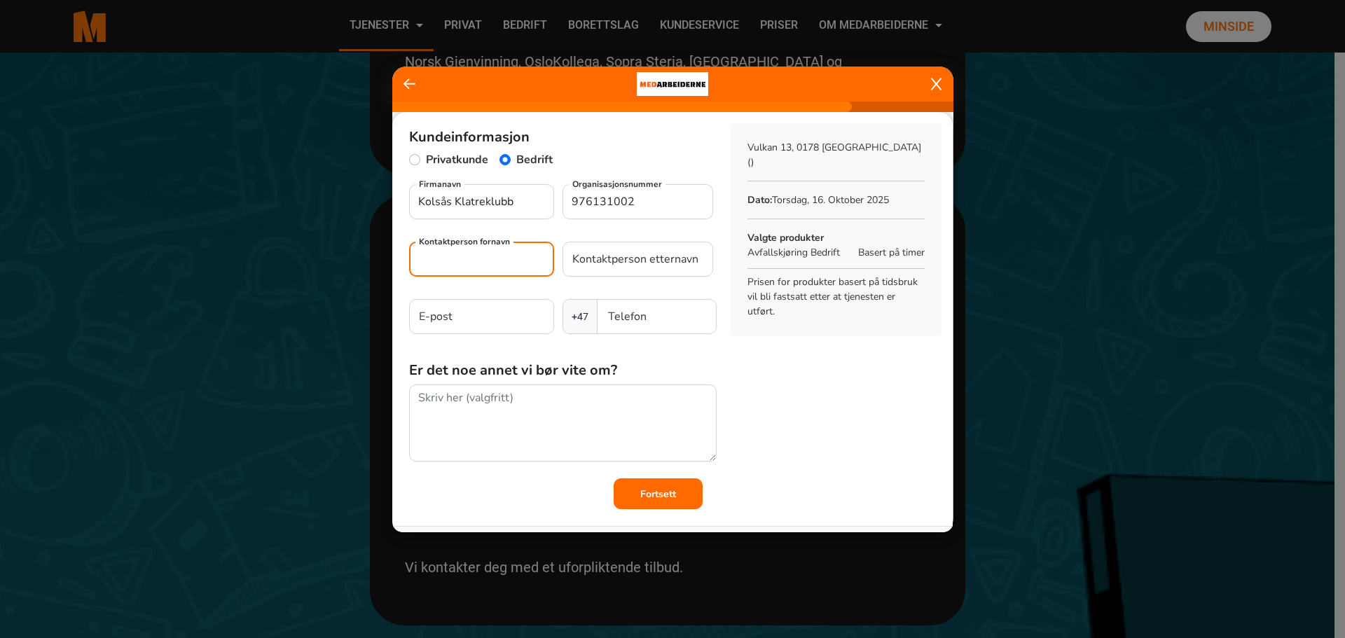
click at [477, 261] on input "Kontaktperson fornavn" at bounding box center [481, 259] width 145 height 35
click at [477, 259] on input "Kontaktperson fornavn" at bounding box center [481, 259] width 145 height 35
type input "Emil"
click at [656, 261] on input "Kontaktperson etternavn" at bounding box center [638, 259] width 151 height 35
type input "Ohlsson"
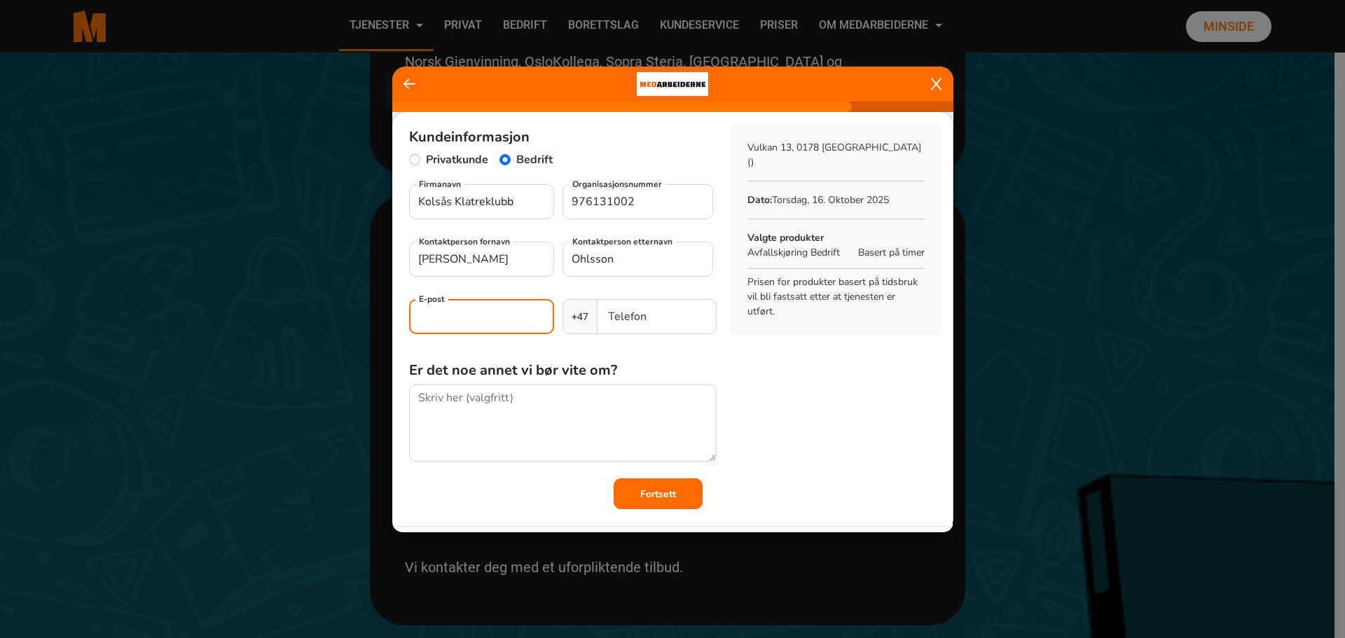
click at [495, 317] on input "E-post" at bounding box center [481, 316] width 145 height 35
type input "emil@kolsaas.no"
type input "22112890"
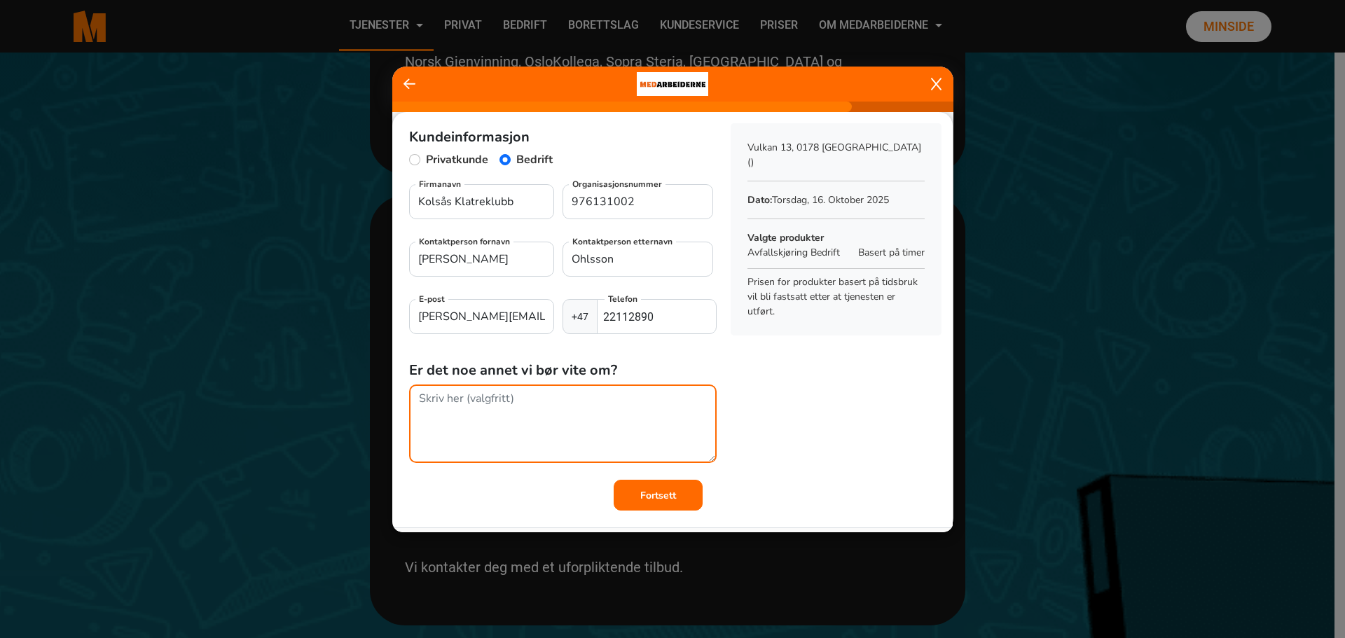
click at [493, 418] on textarea at bounding box center [563, 424] width 308 height 78
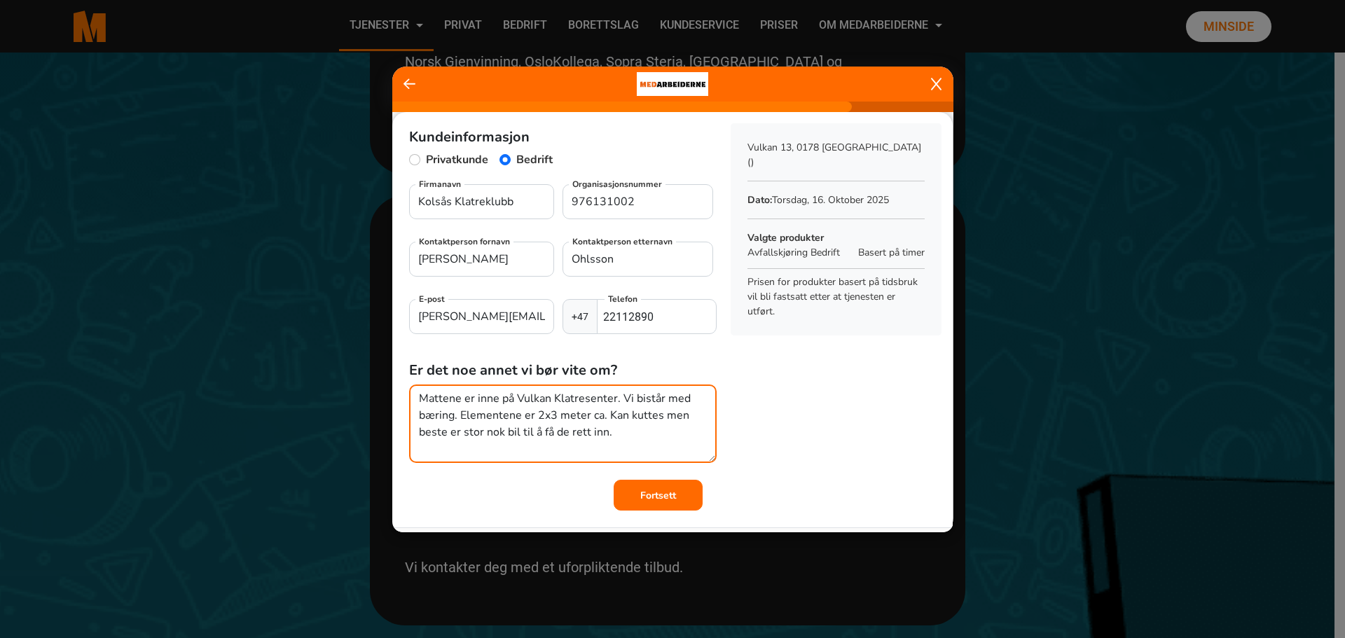
type textarea "Mattene er inne på Vulkan Klatresenter. Vi bistår med bæring. Elementene er 2x3…"
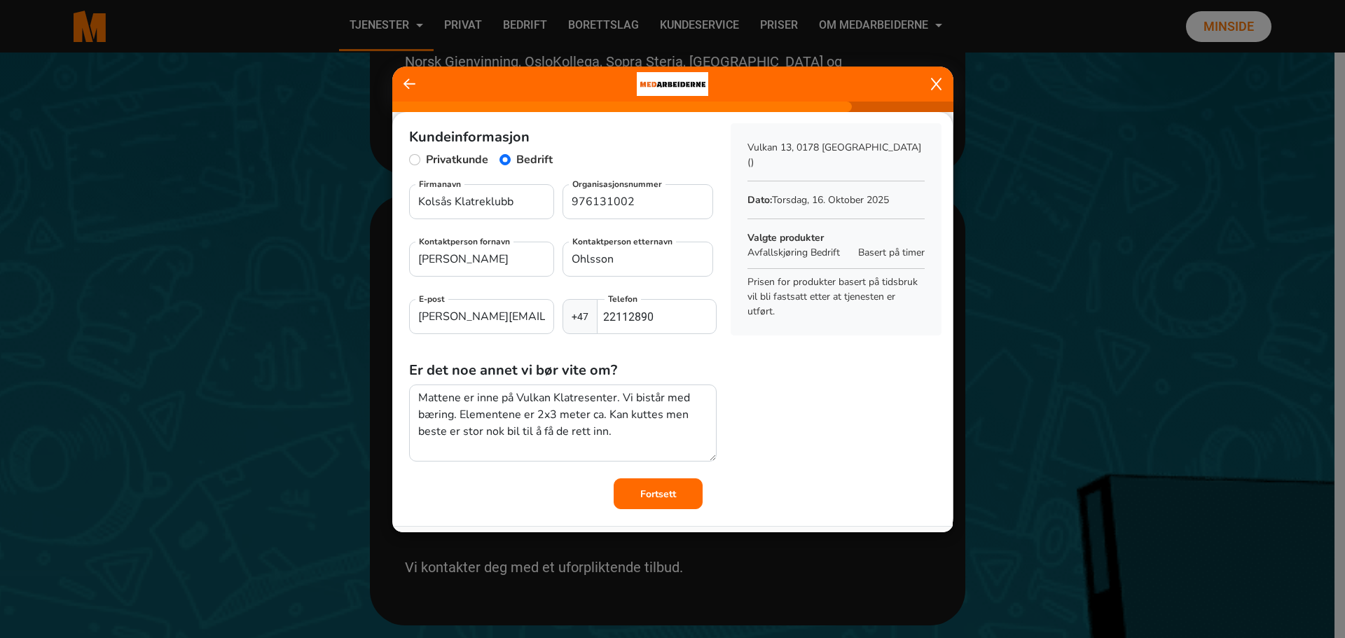
click at [675, 497] on button "Fortsett" at bounding box center [658, 494] width 89 height 31
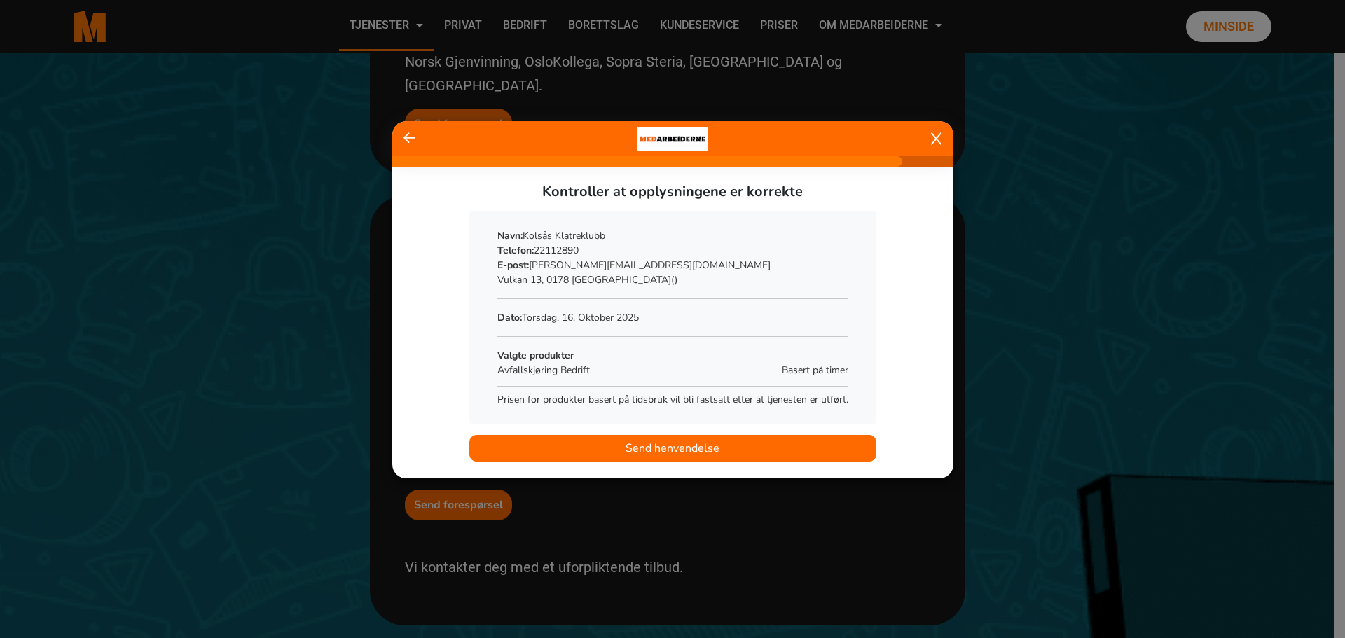
click at [674, 444] on span "Send henvendelse" at bounding box center [673, 448] width 94 height 17
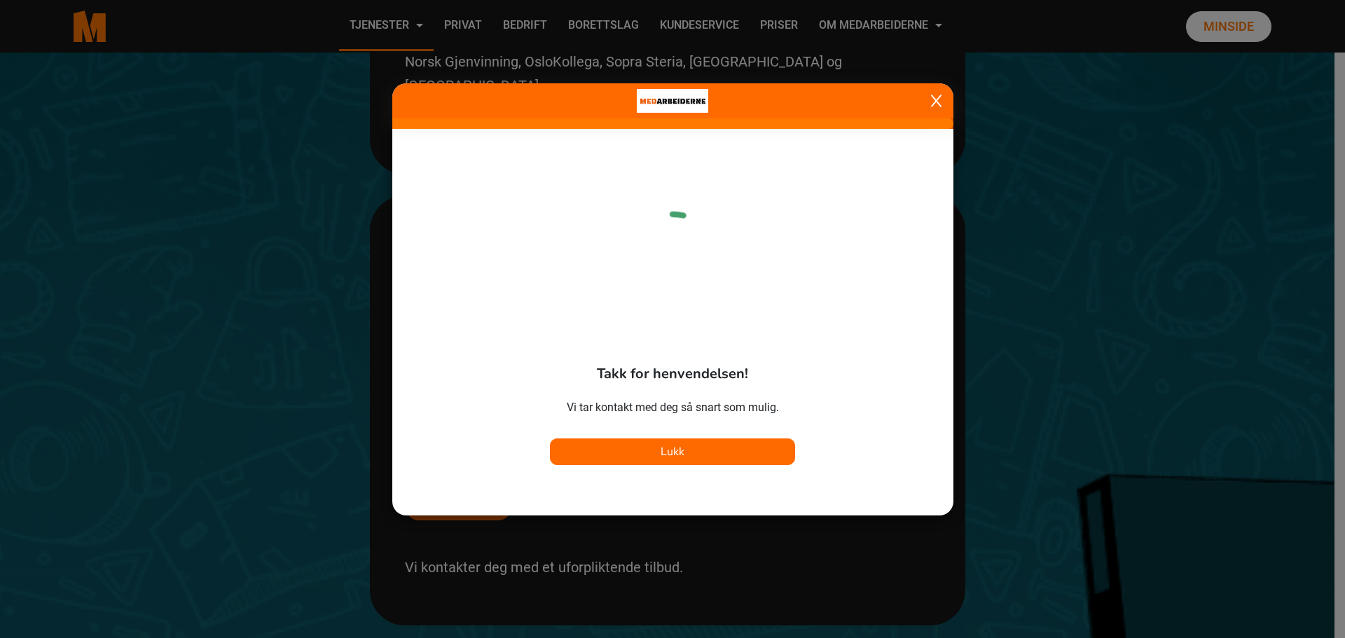
click at [666, 455] on span "Lukk" at bounding box center [673, 451] width 24 height 15
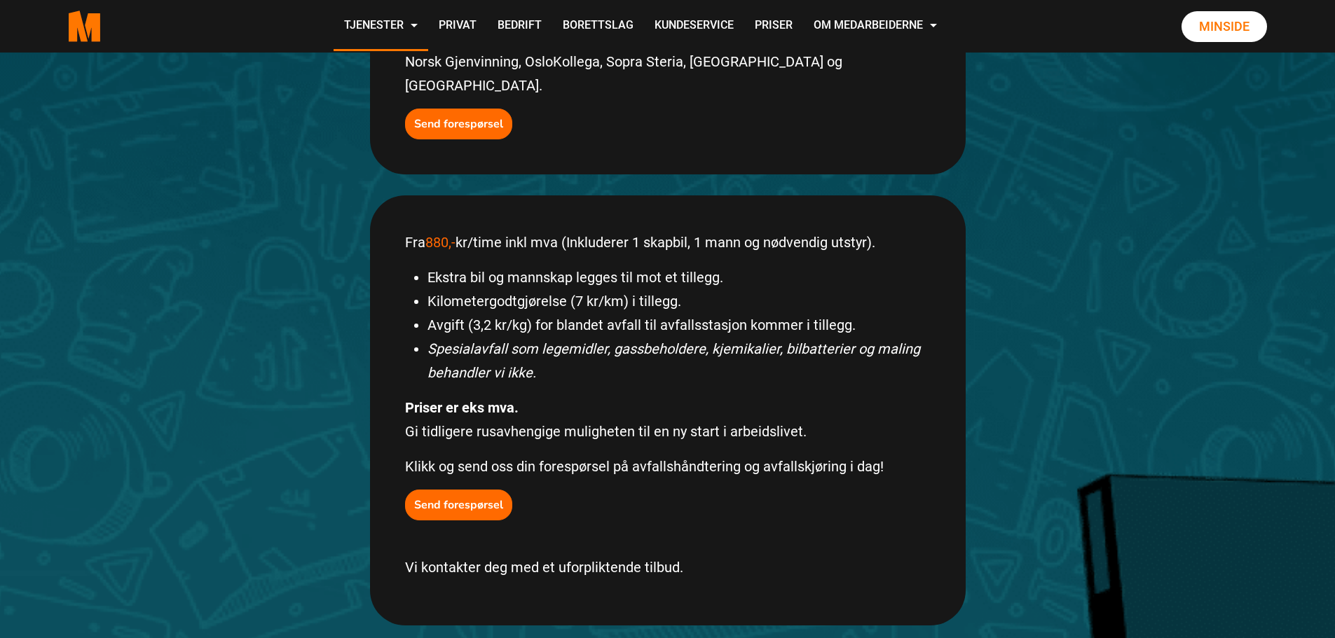
click at [502, 399] on strong "Priser er eks mva." at bounding box center [462, 407] width 114 height 17
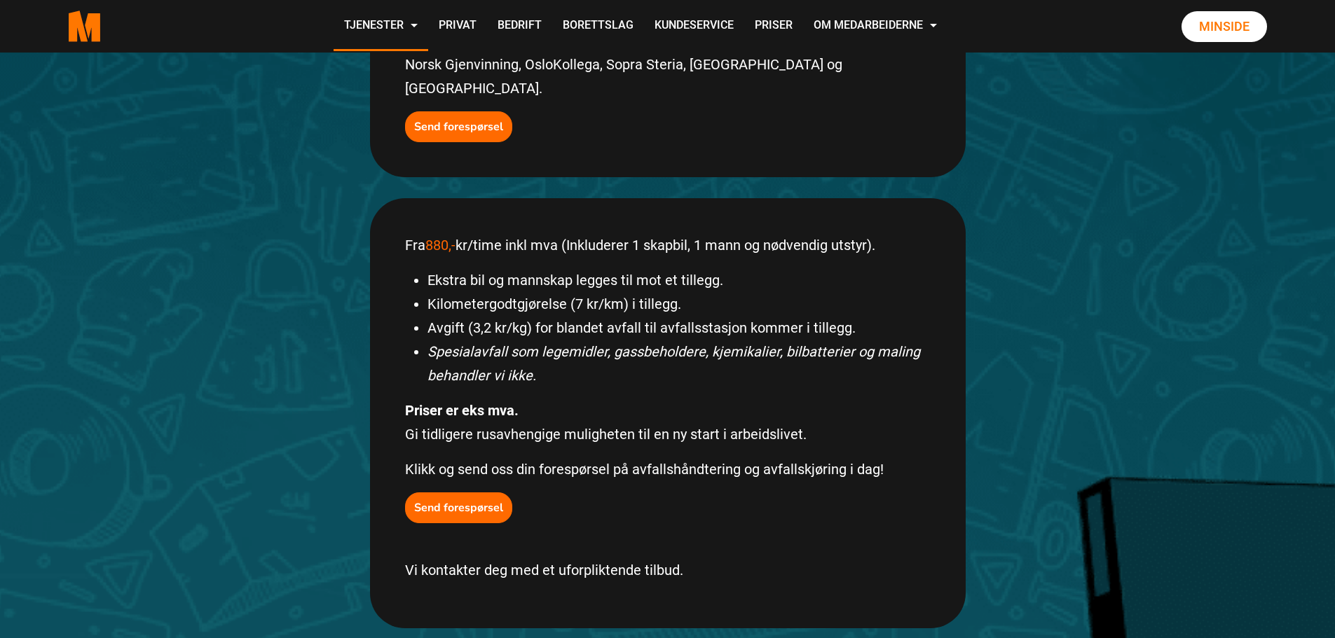
scroll to position [631, 0]
